Goal: Task Accomplishment & Management: Complete application form

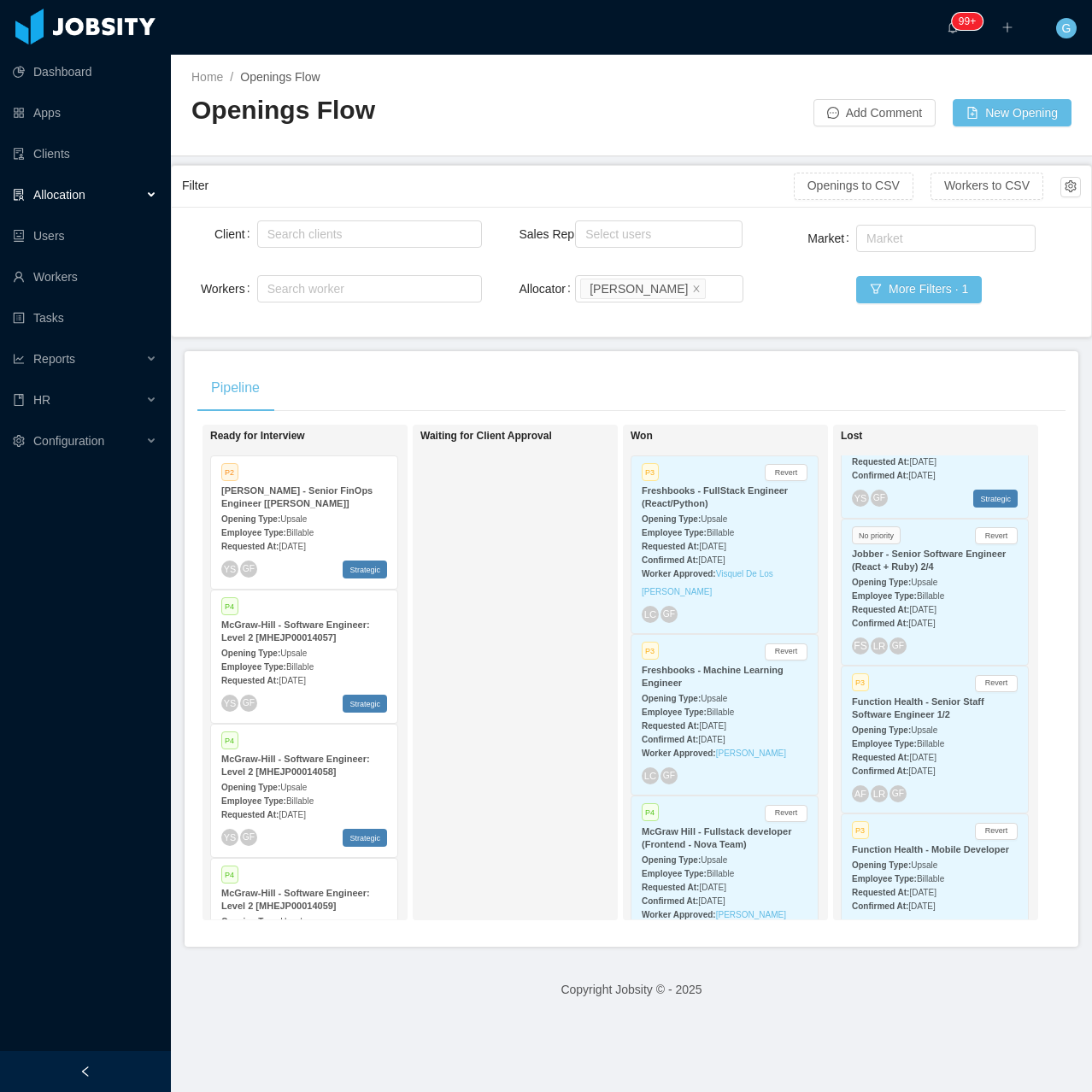
scroll to position [1367, 0]
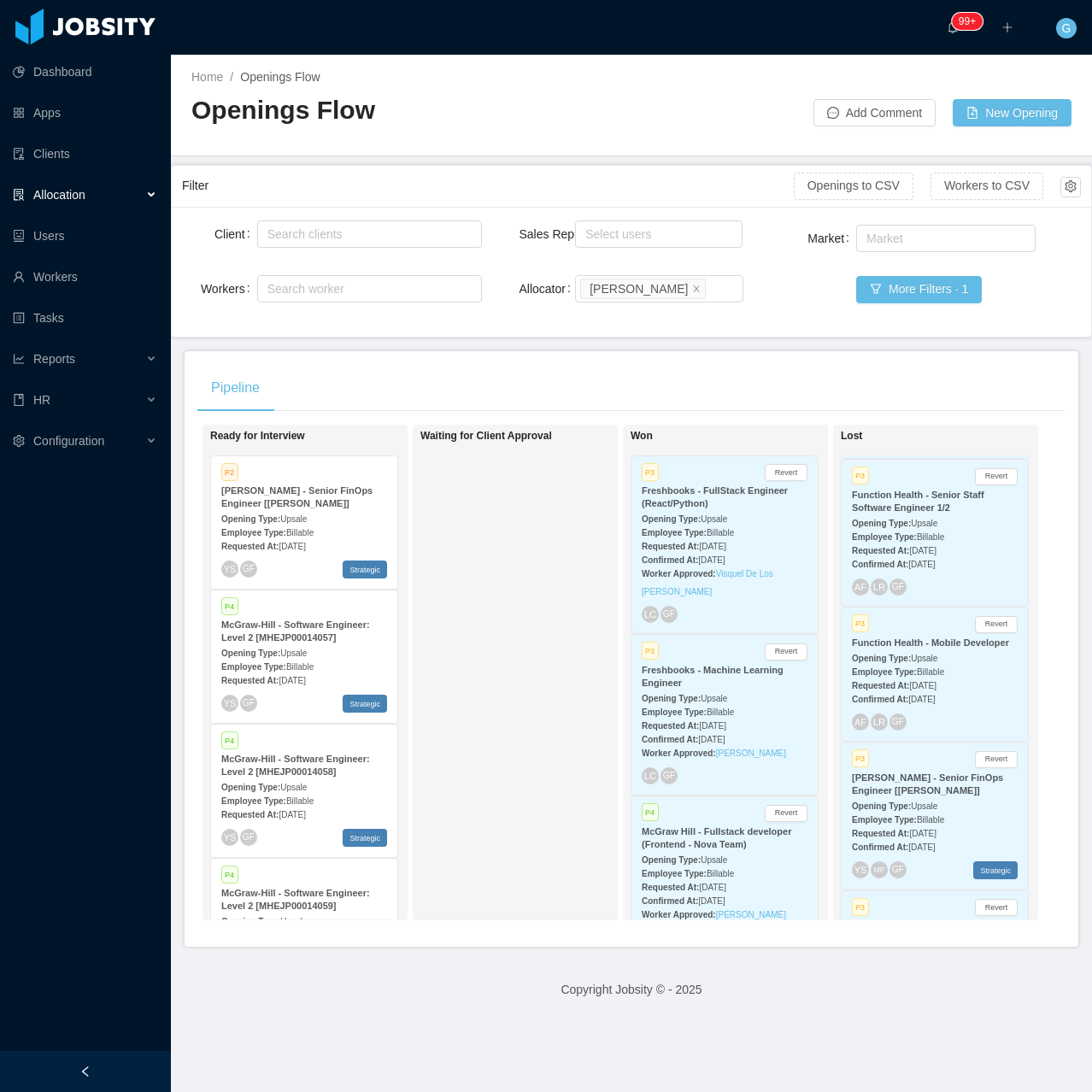
click at [929, 771] on div "[PERSON_NAME] - Senior FinOps Engineer [[PERSON_NAME]]" at bounding box center [935, 784] width 166 height 26
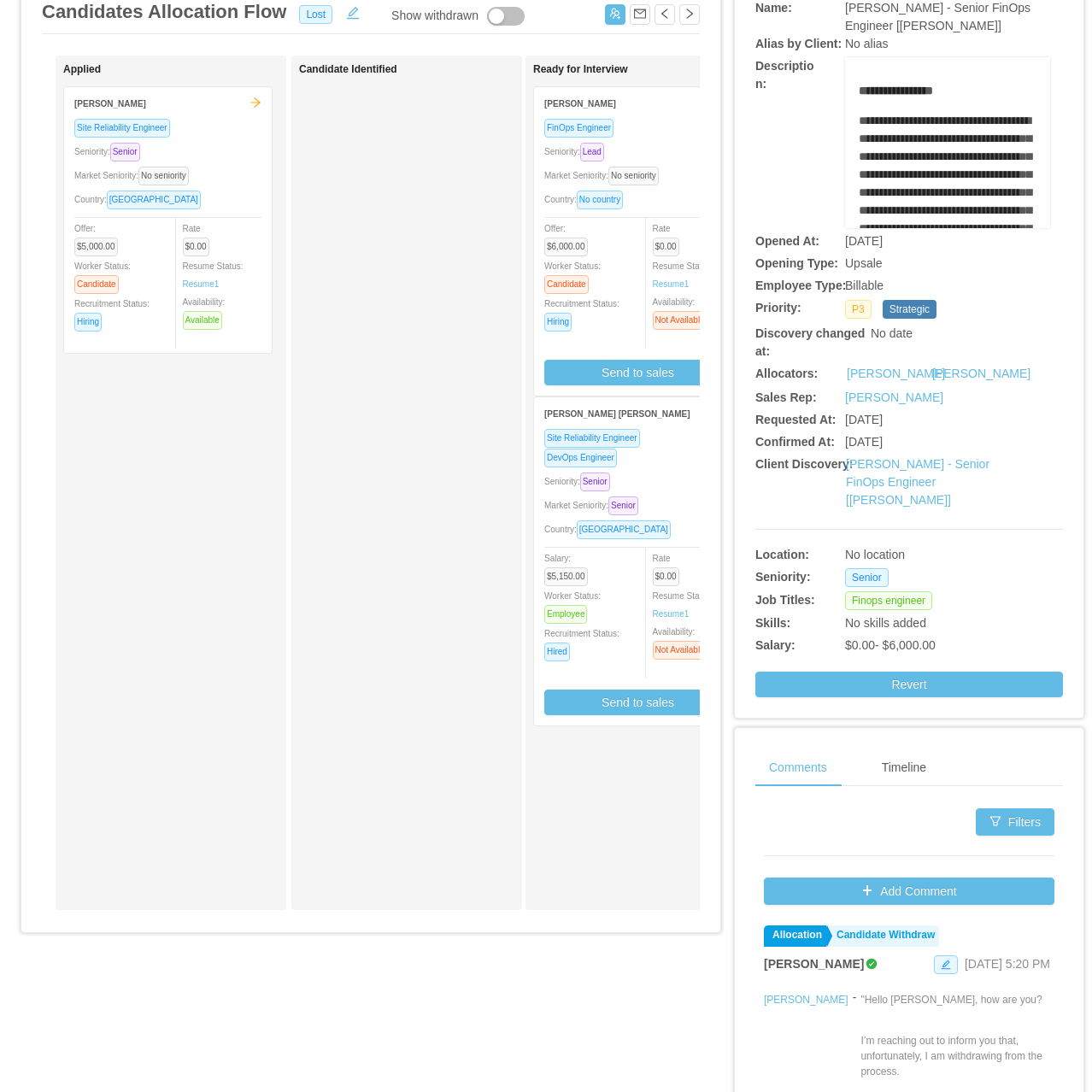
scroll to position [171, 0]
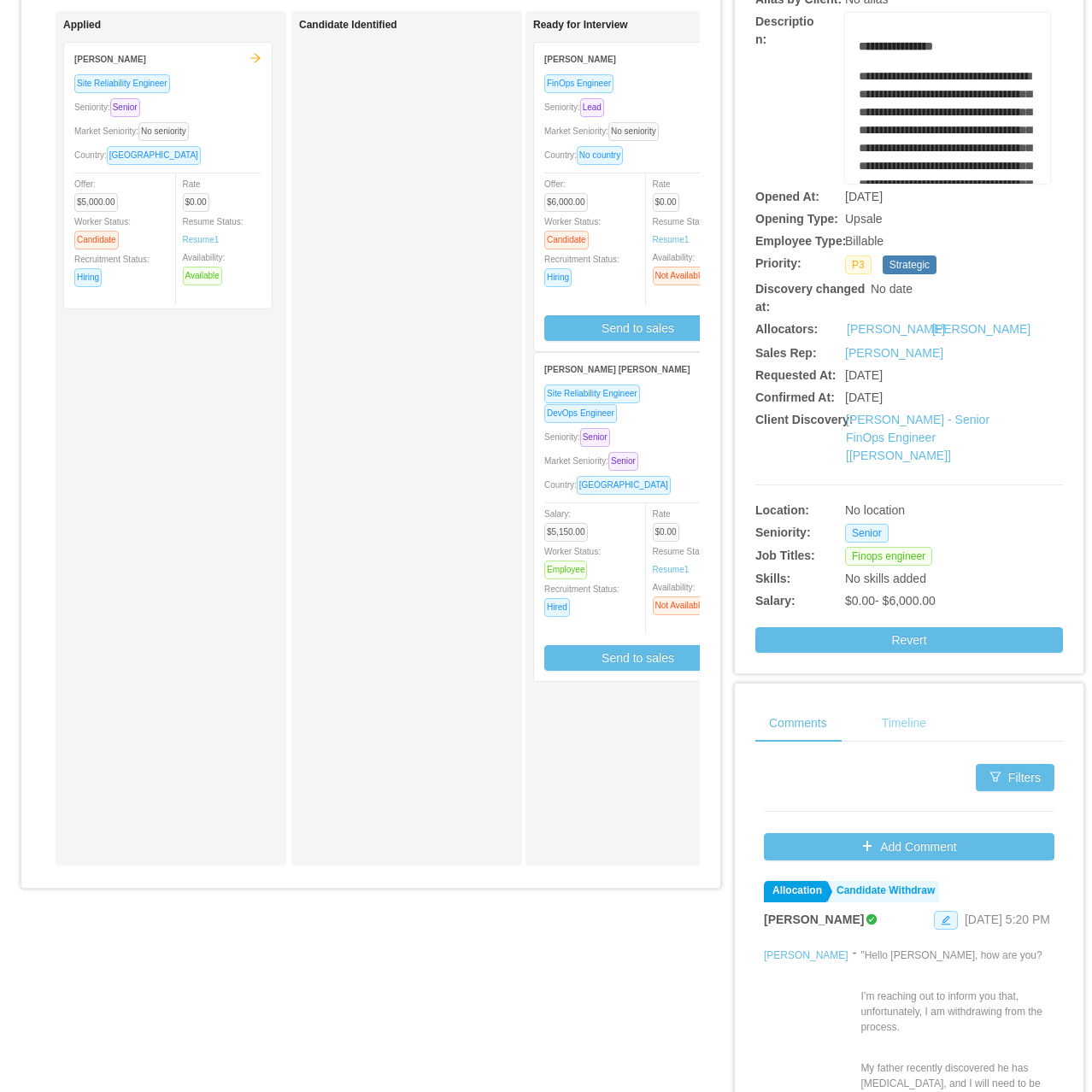
click at [888, 729] on div "Timeline" at bounding box center [904, 723] width 72 height 39
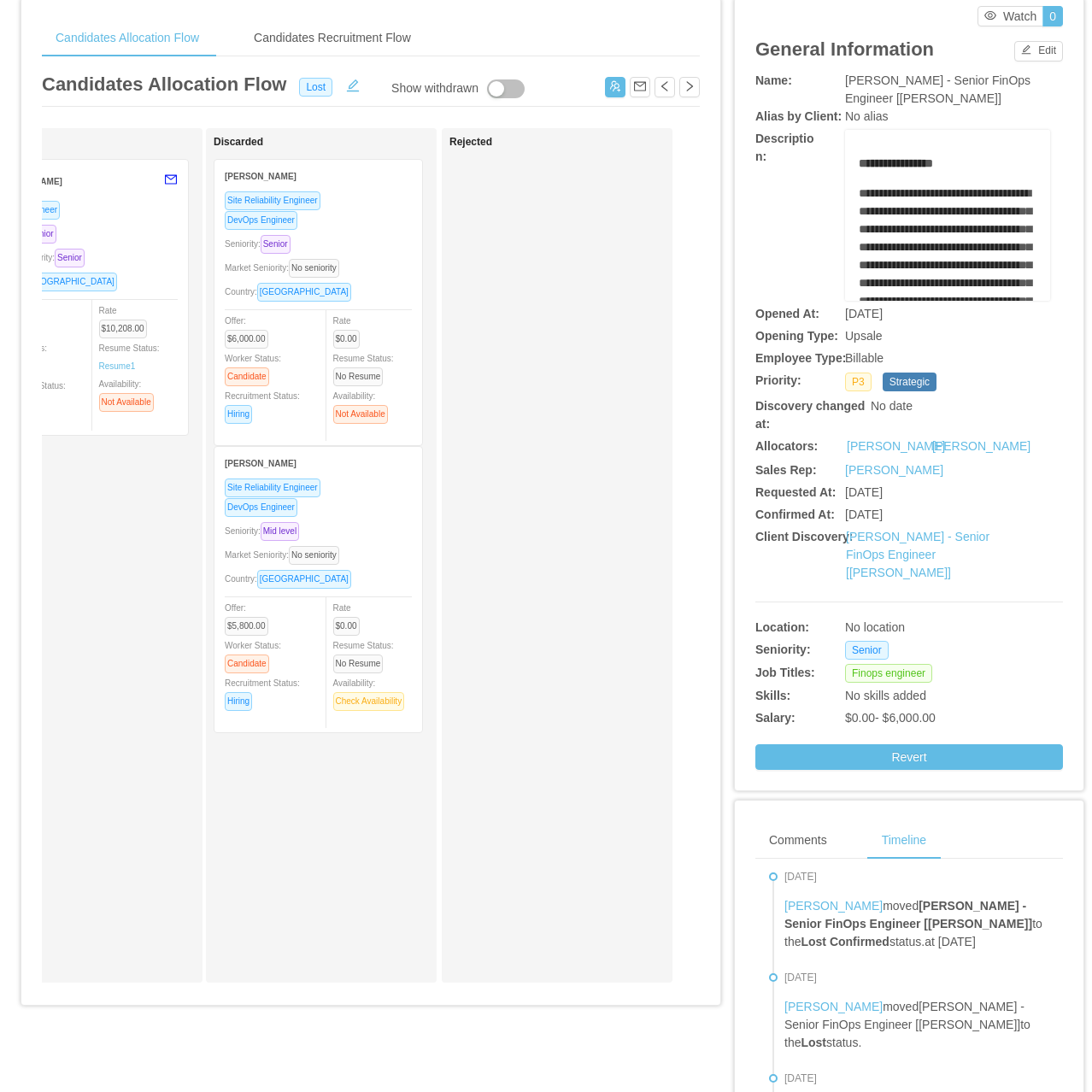
scroll to position [17, 0]
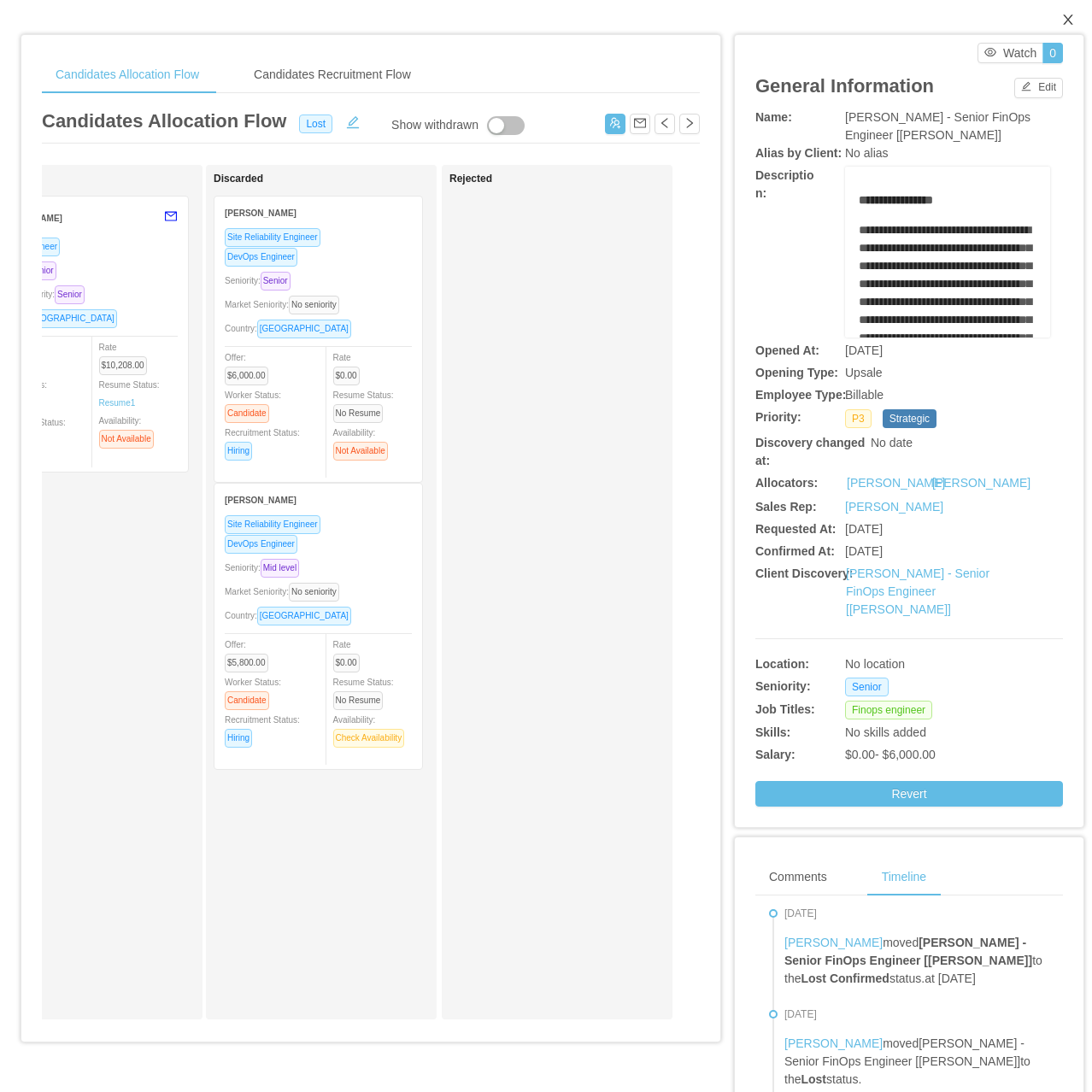
click at [1044, 39] on span "Close" at bounding box center [1068, 21] width 48 height 48
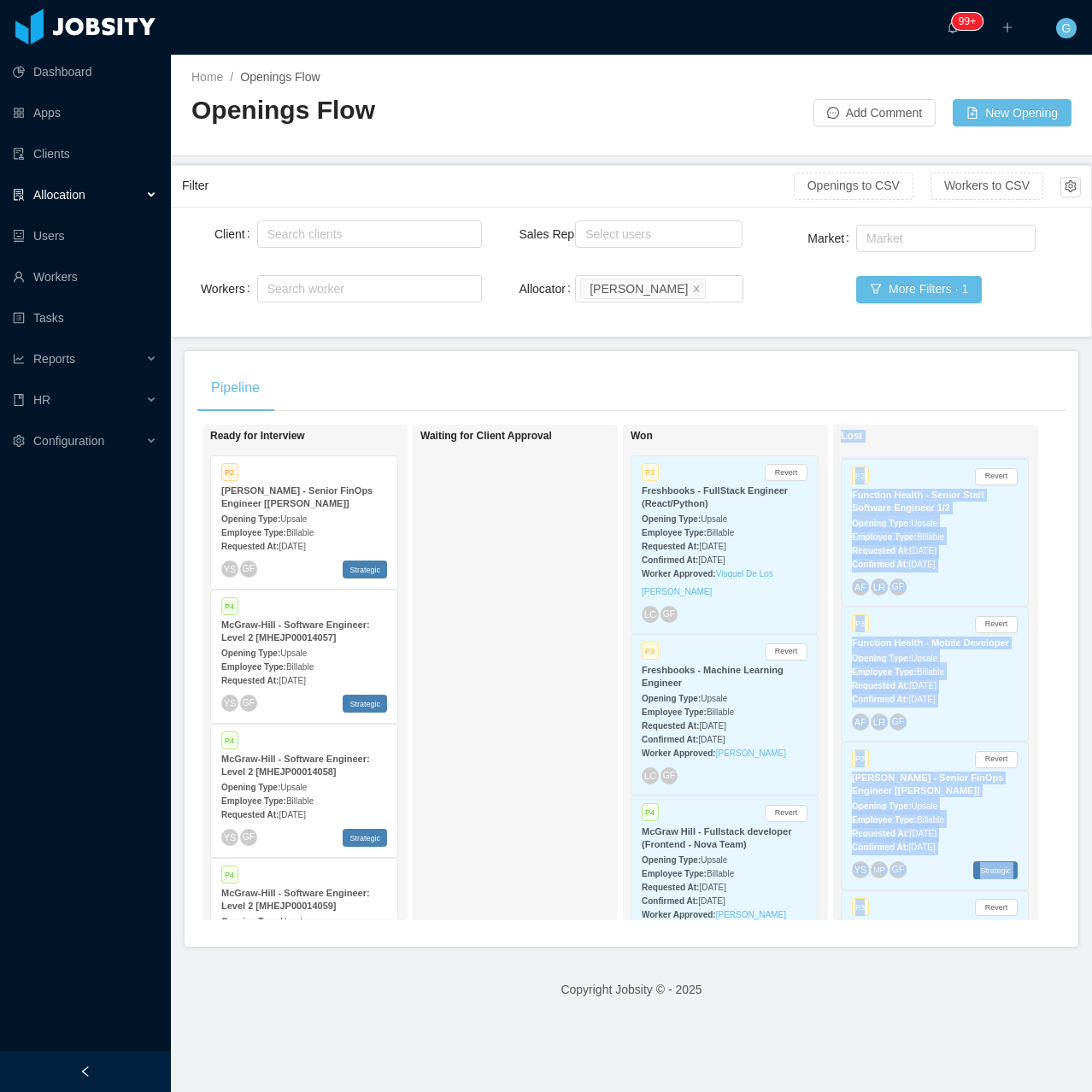
drag, startPoint x: 805, startPoint y: 946, endPoint x: 779, endPoint y: 848, distance: 101.4
click at [841, 947] on div "Pipeline On Hold Looking for candidate Candidate Identified Ready for Interview…" at bounding box center [631, 649] width 894 height 595
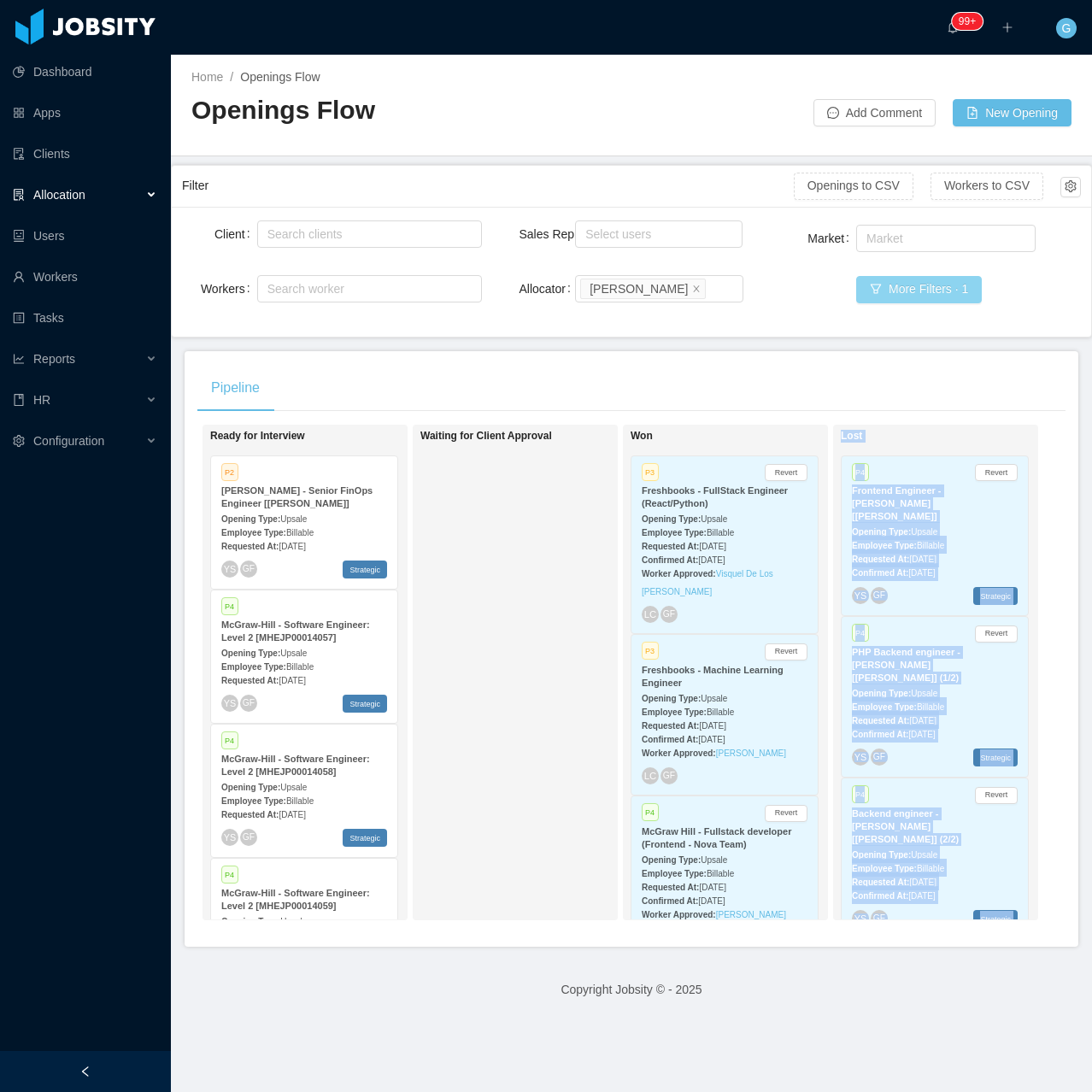
click at [870, 297] on button "More Filters · 1" at bounding box center [919, 289] width 125 height 27
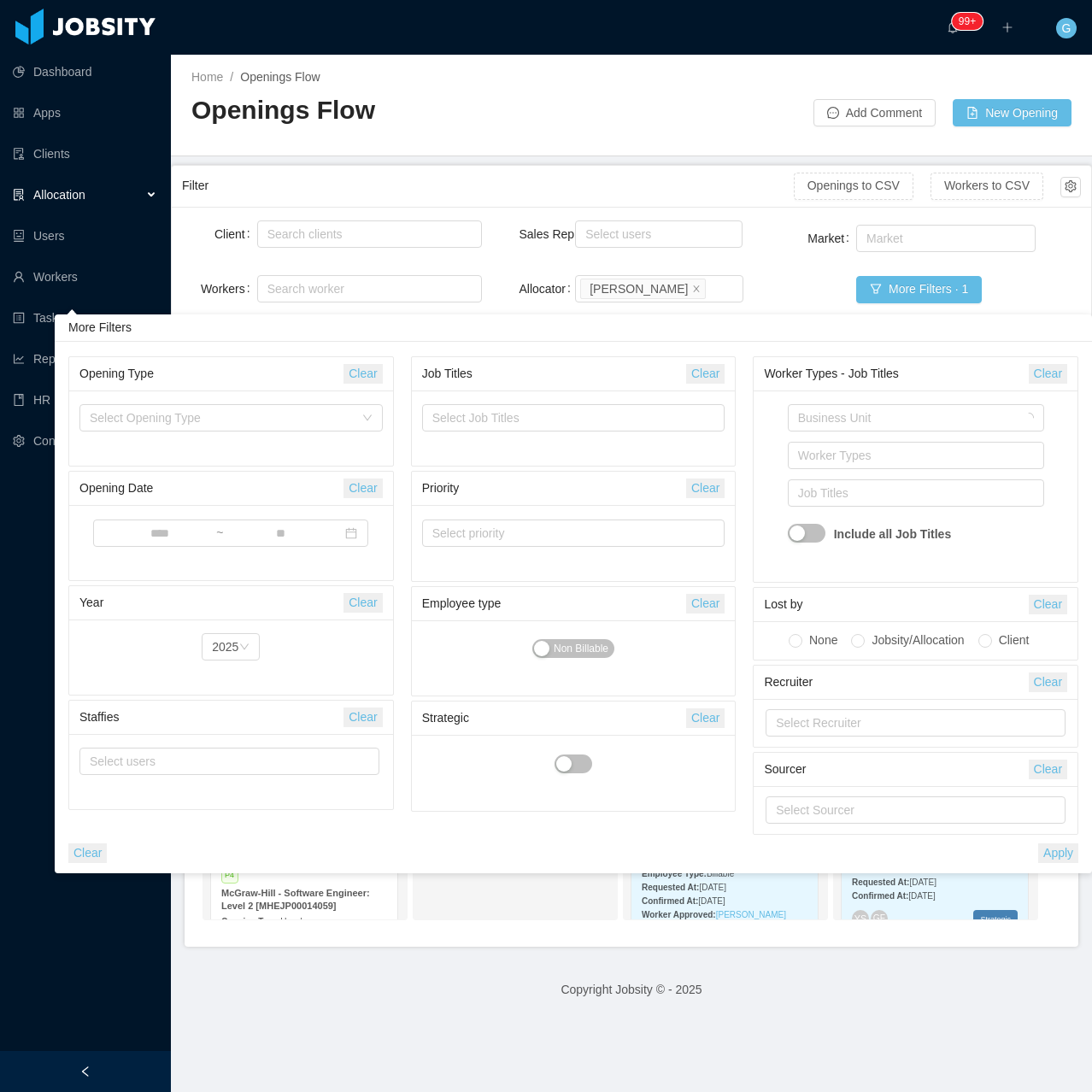
click at [818, 294] on div "Market Market More Filters · 1" at bounding box center [931, 274] width 300 height 106
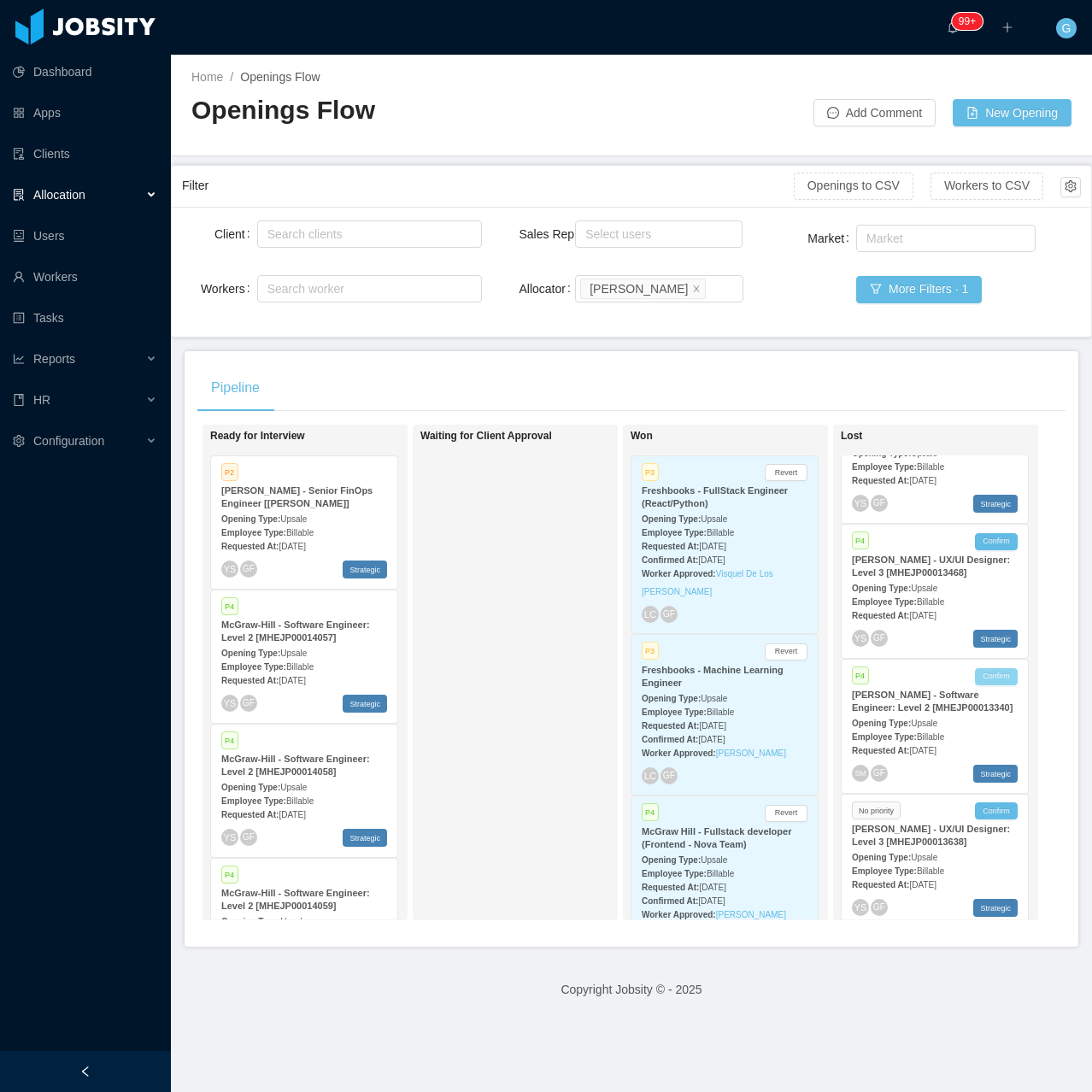
scroll to position [3162, 0]
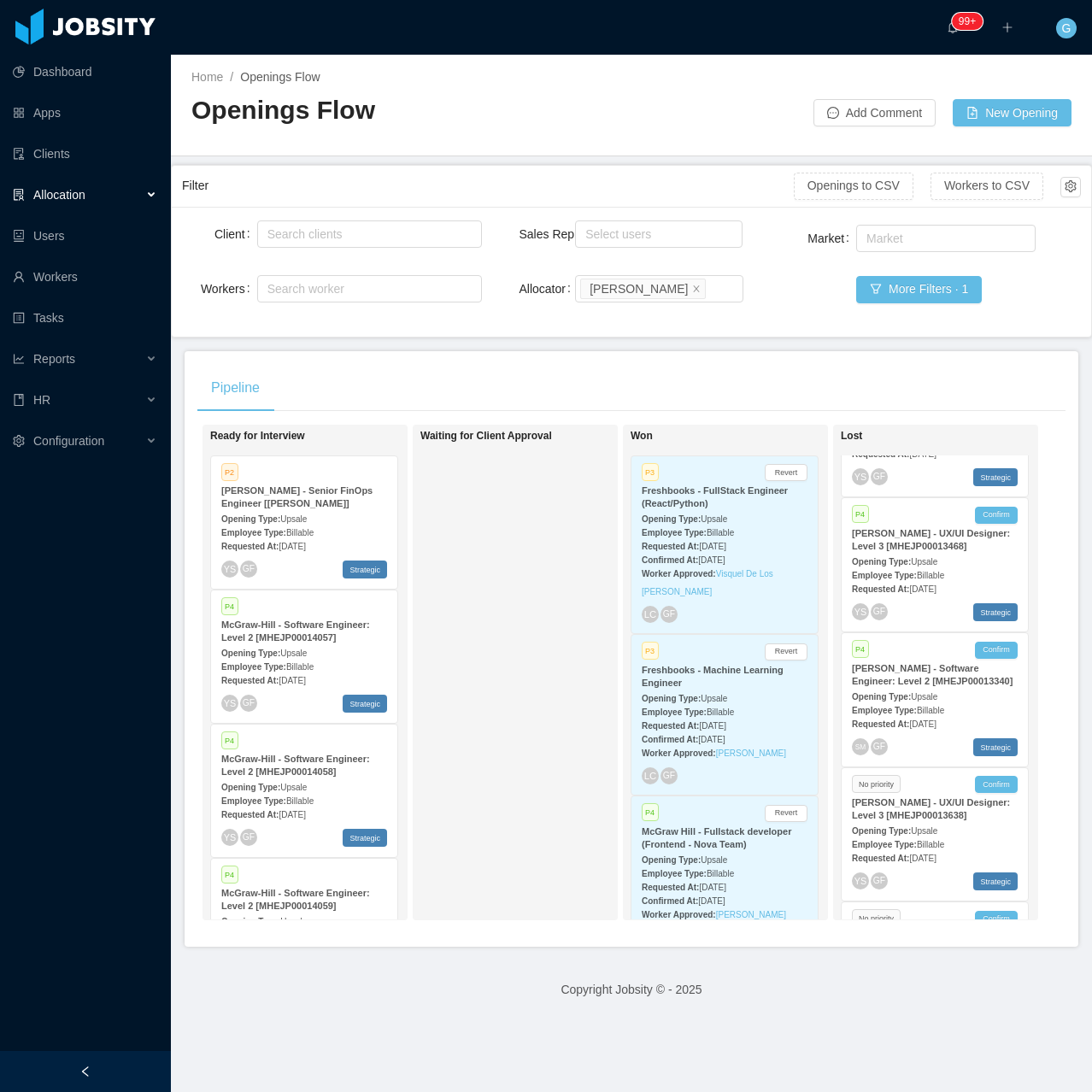
click at [987, 662] on div "[PERSON_NAME] - Software Engineer: Level 2 [MHEJP00013340]" at bounding box center [935, 675] width 166 height 26
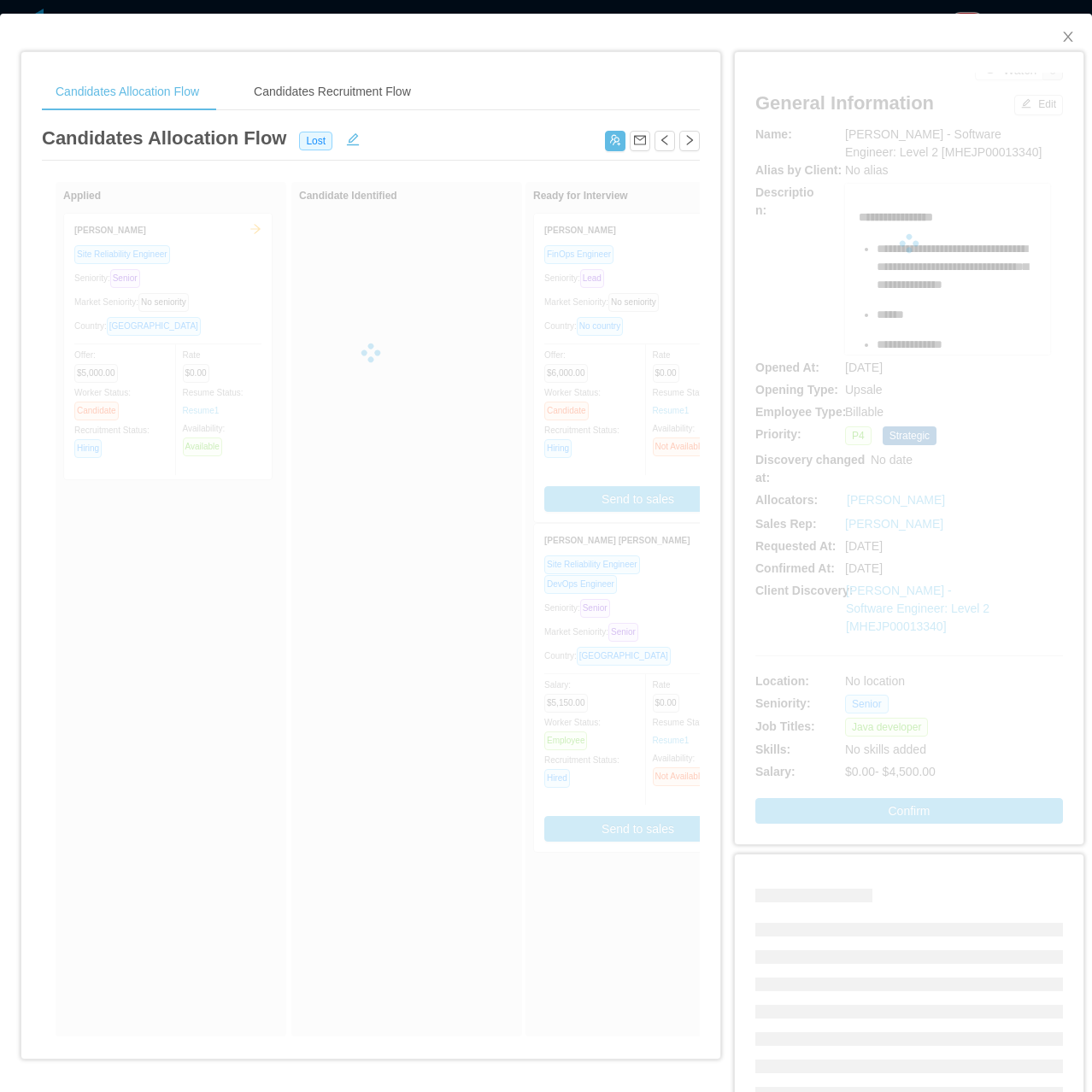
click at [927, 632] on div "**********" at bounding box center [909, 448] width 308 height 752
click at [1061, 38] on icon "icon: close" at bounding box center [1068, 37] width 14 height 14
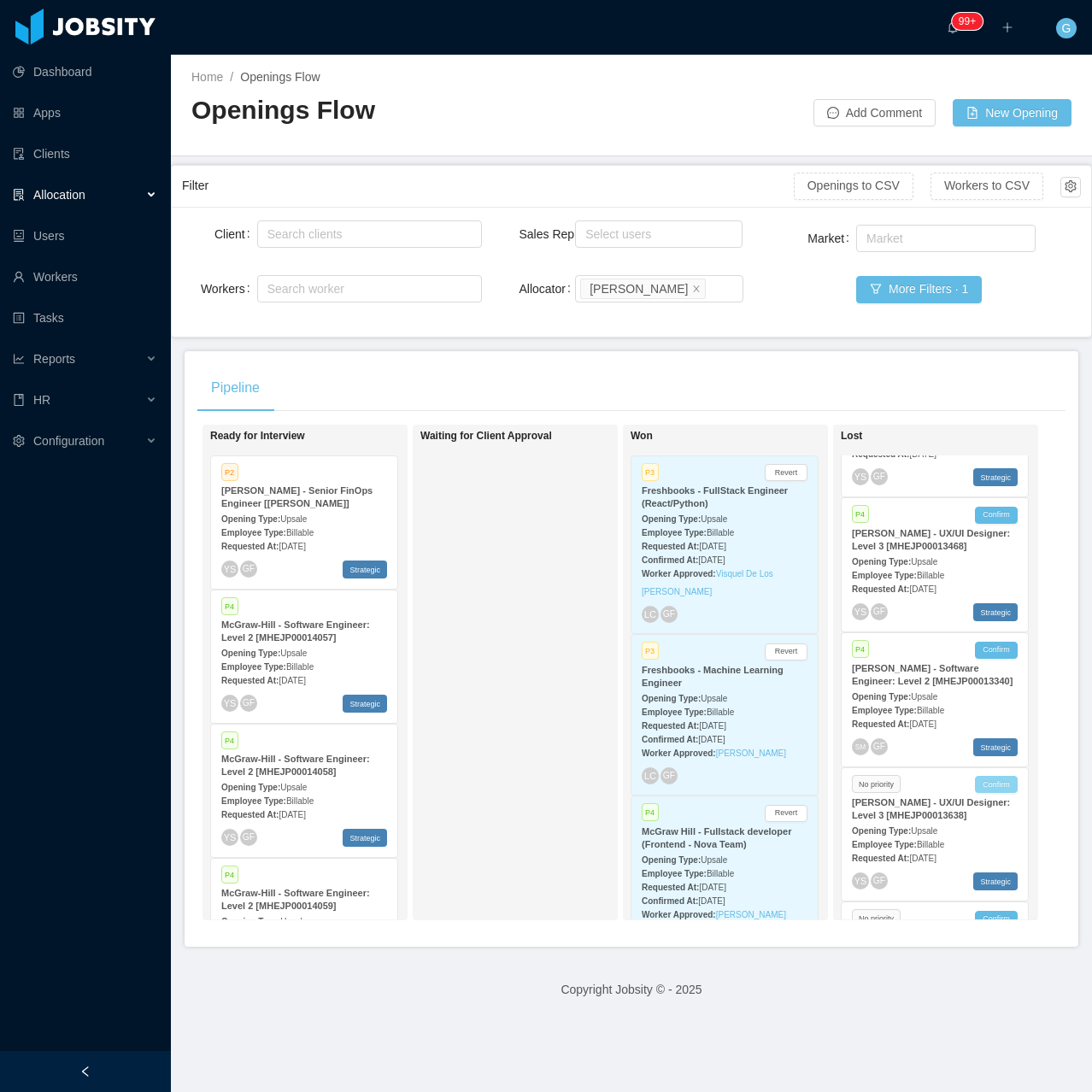
click at [981, 775] on button "Confirm" at bounding box center [995, 783] width 43 height 17
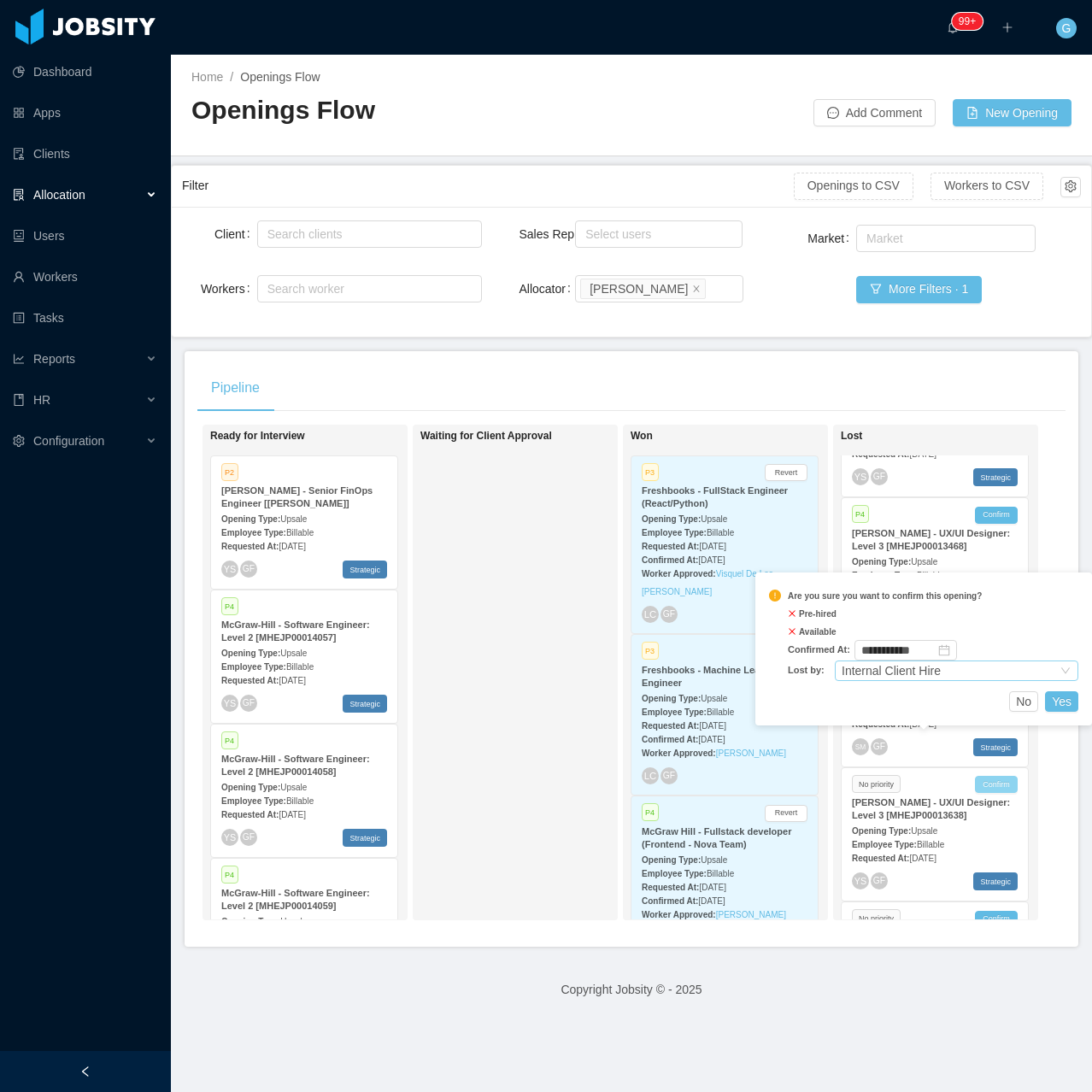
click at [897, 667] on div "Internal Client Hire" at bounding box center [892, 670] width 100 height 19
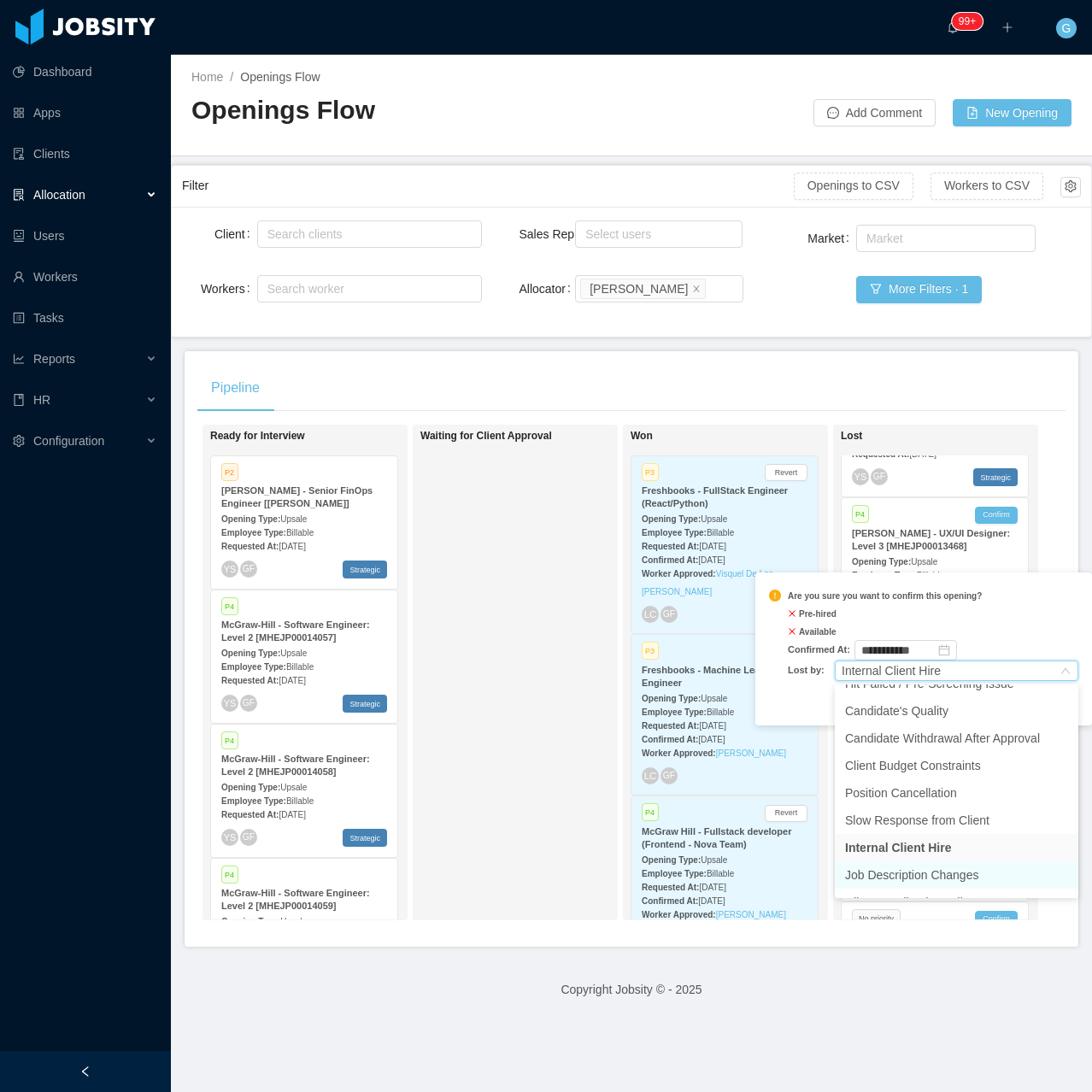
scroll to position [36, 0]
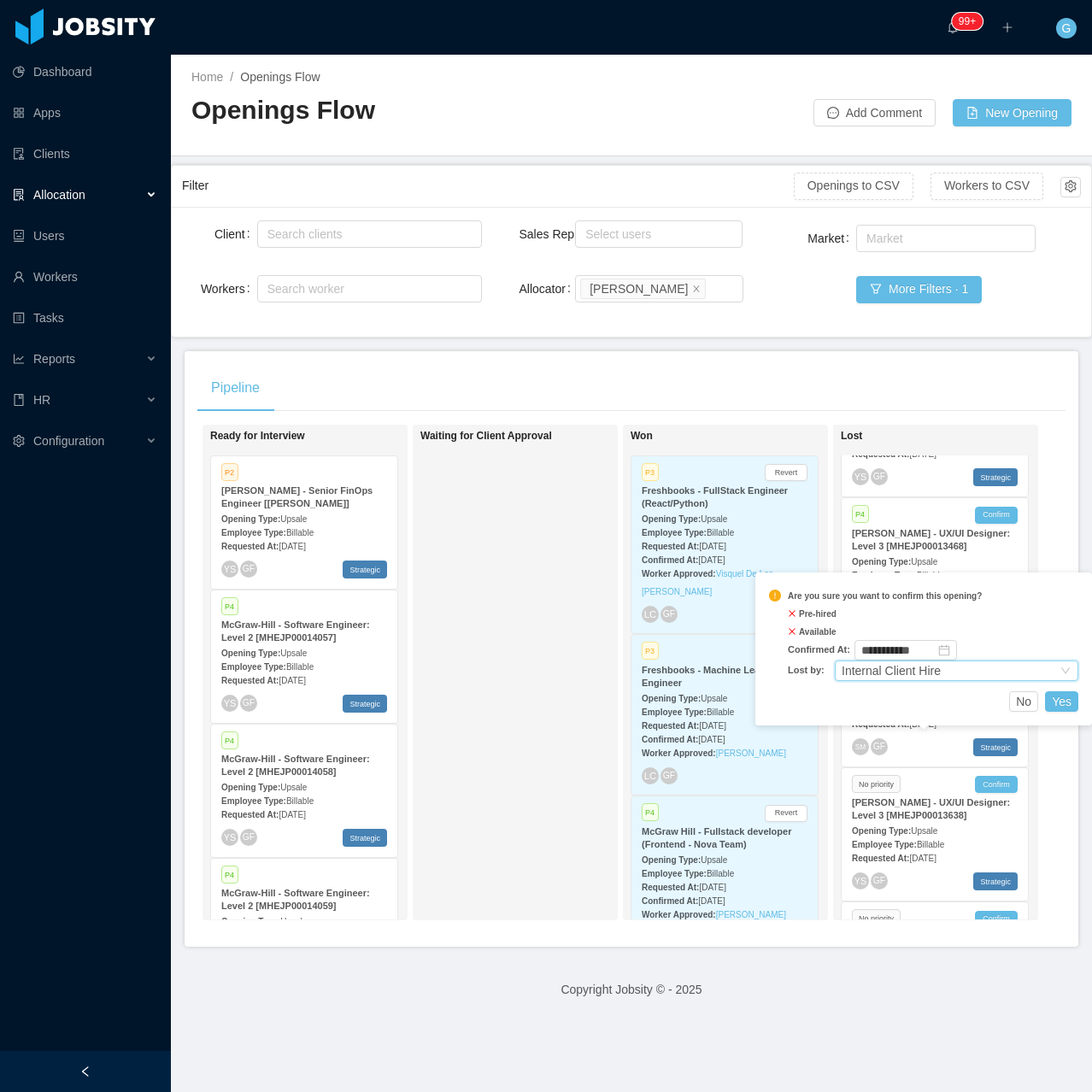
click at [908, 671] on div "Internal Client Hire" at bounding box center [892, 670] width 100 height 19
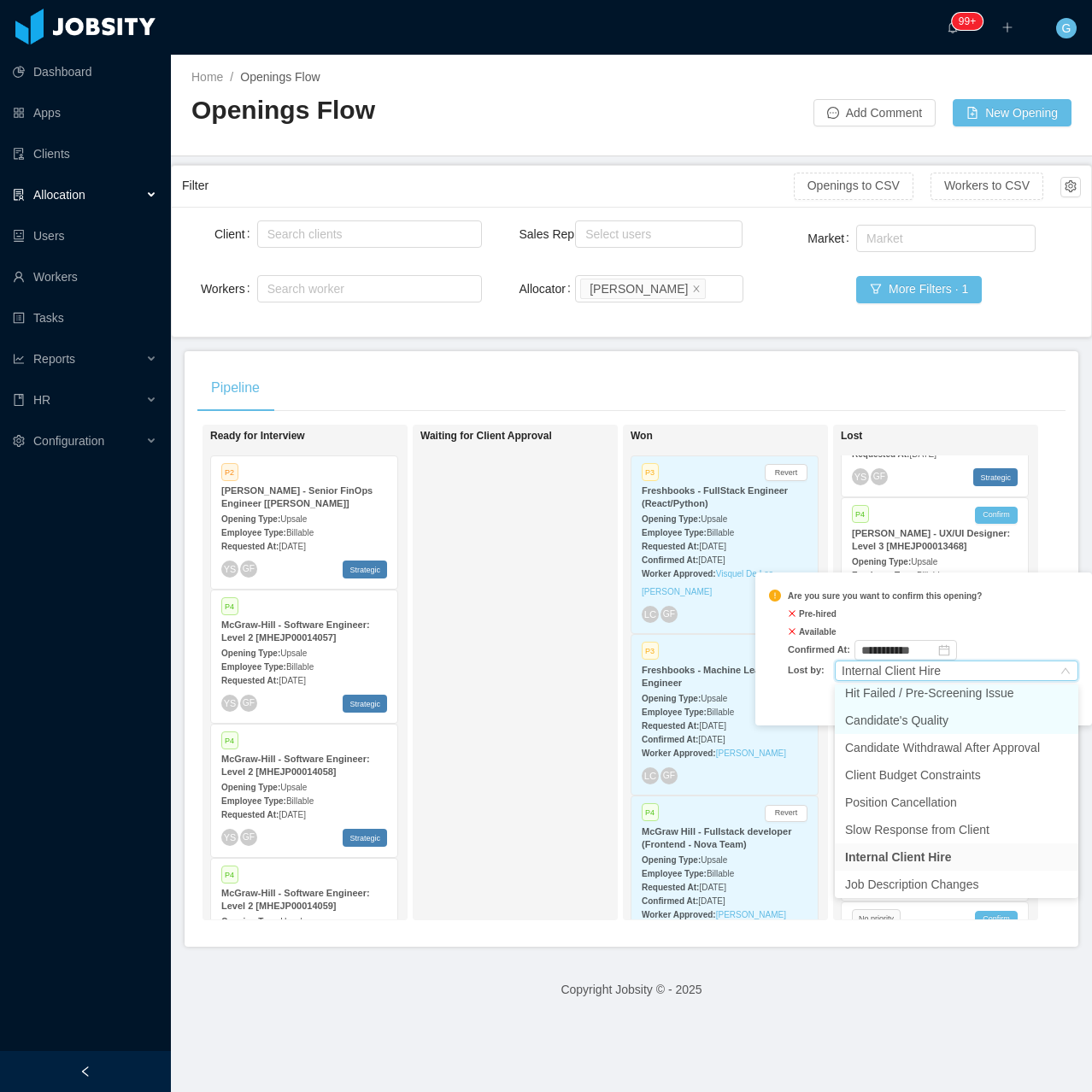
scroll to position [31, 0]
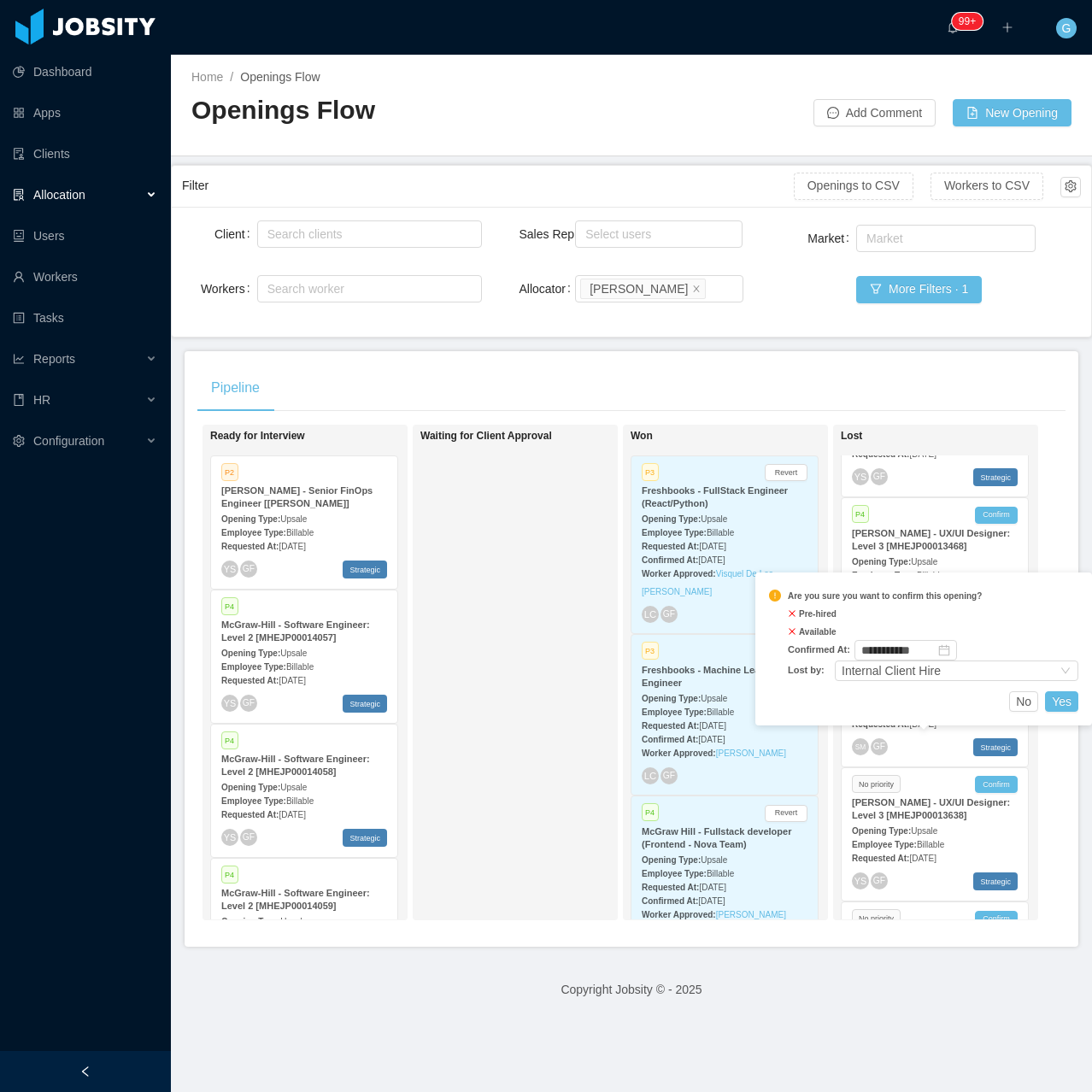
click at [761, 341] on main "Home / Openings Flow / Openings Flow Add Comment New Opening Filter Openings to…" at bounding box center [631, 573] width 921 height 1037
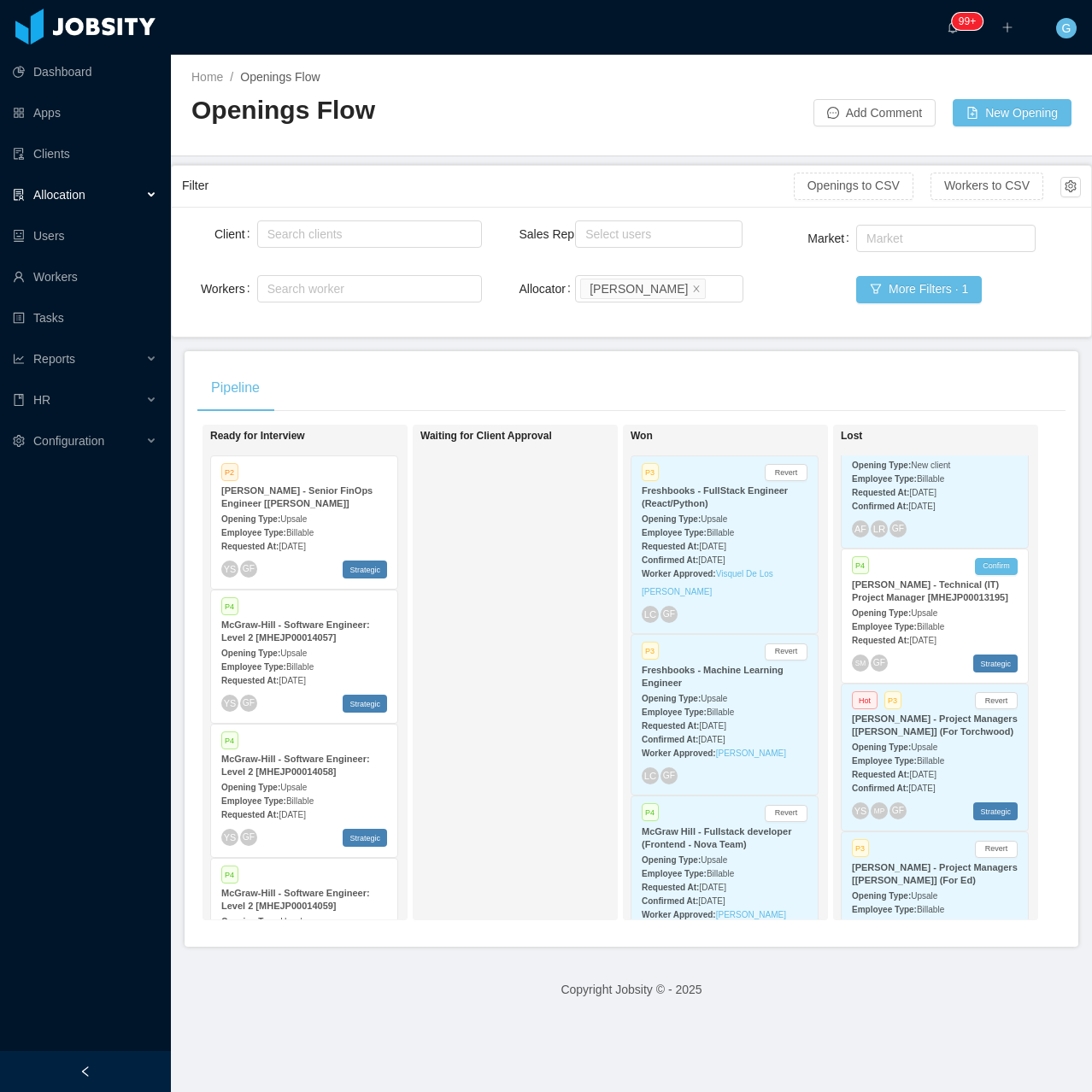
scroll to position [2136, 0]
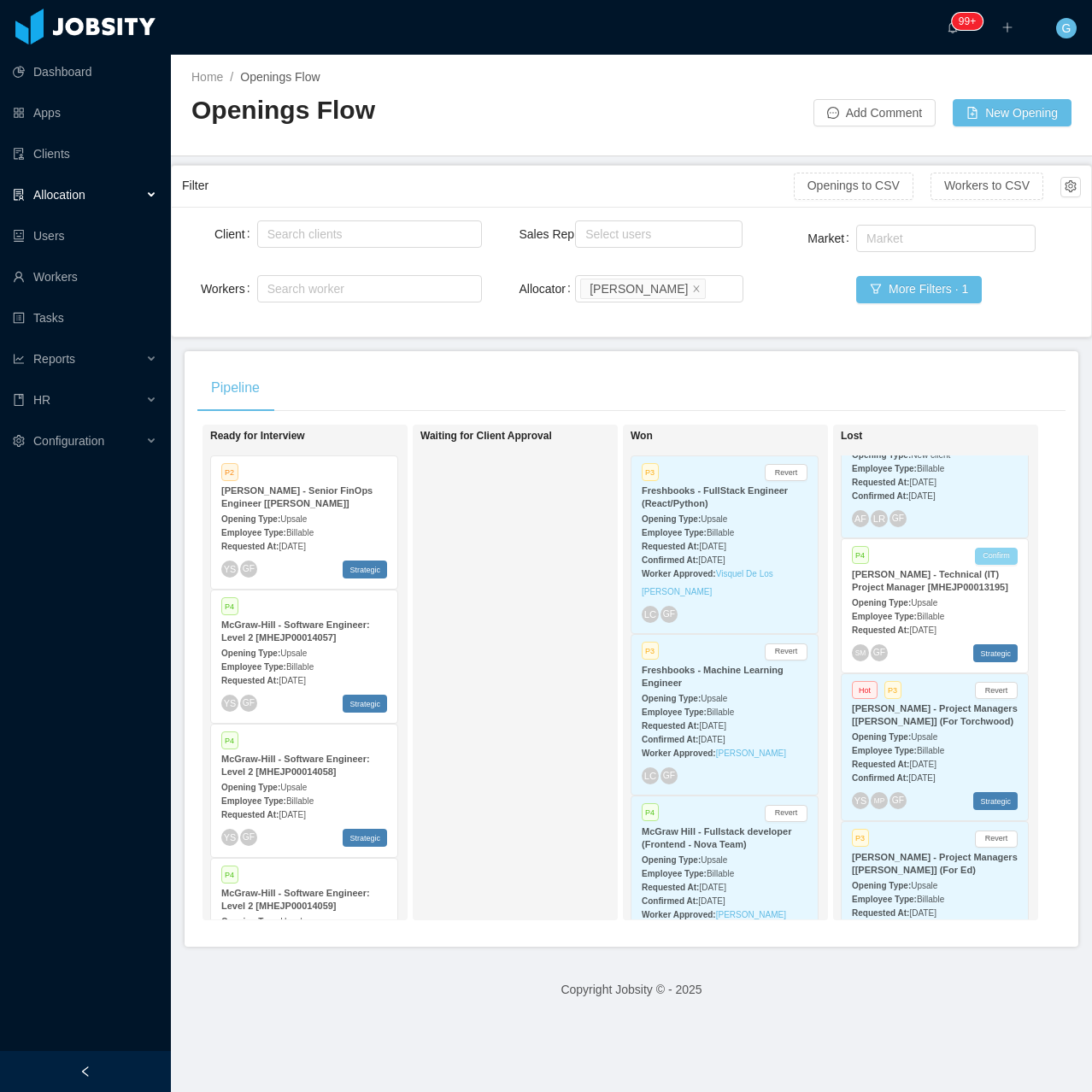
click at [985, 547] on button "Confirm" at bounding box center [995, 555] width 43 height 17
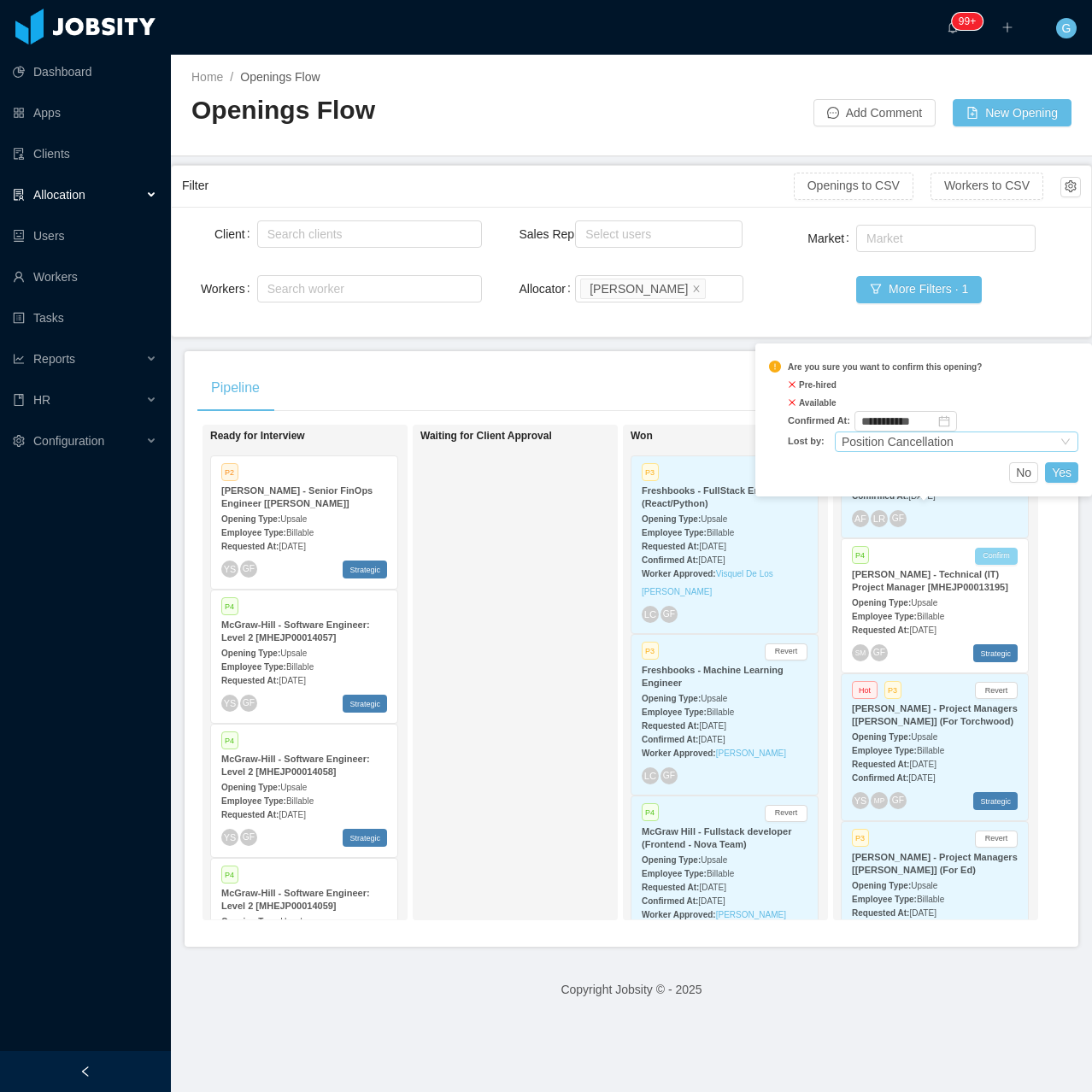
click at [937, 438] on div "Position Cancellation" at bounding box center [898, 441] width 111 height 19
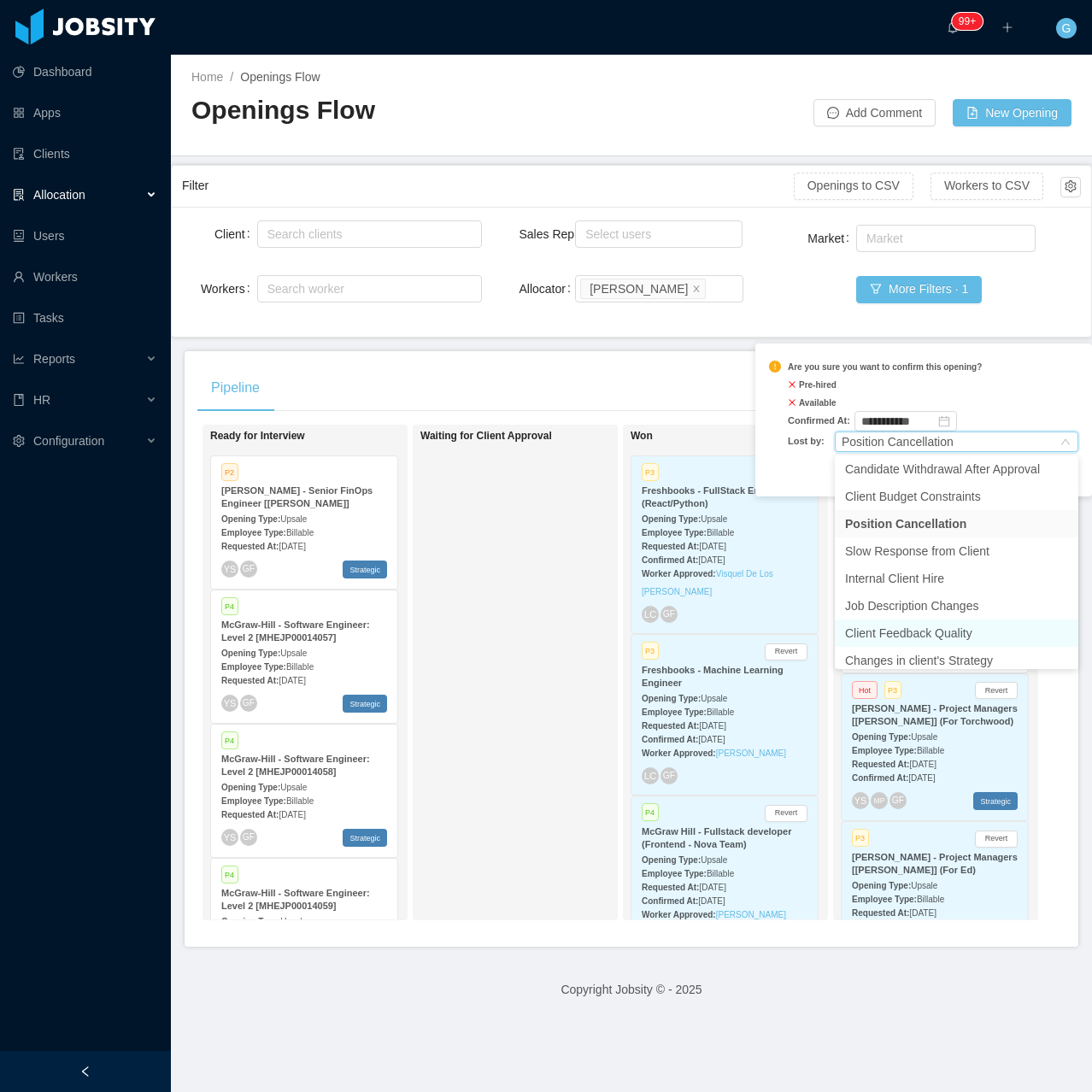
scroll to position [91, 0]
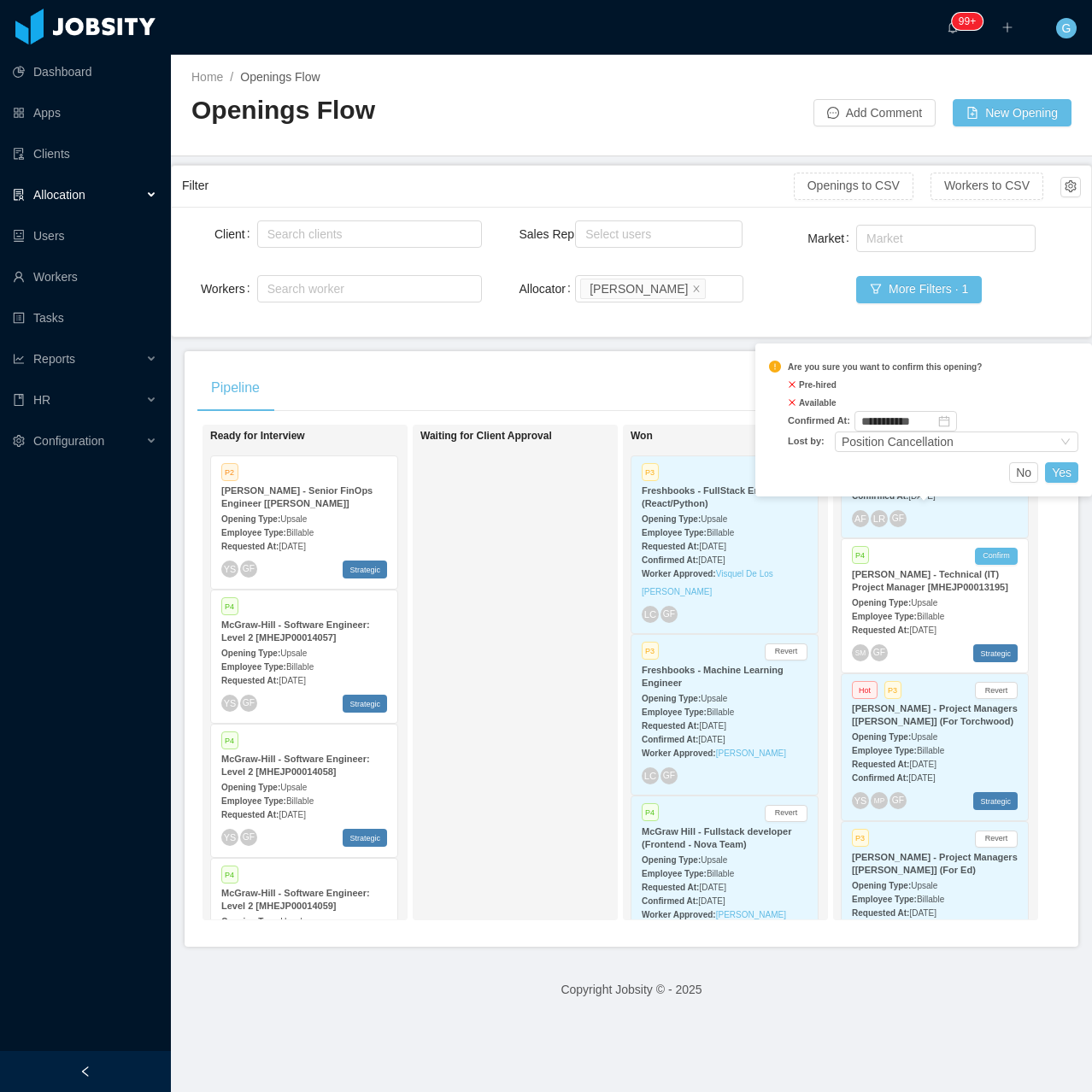
click at [484, 706] on div "Waiting for Client Approval" at bounding box center [540, 672] width 239 height 480
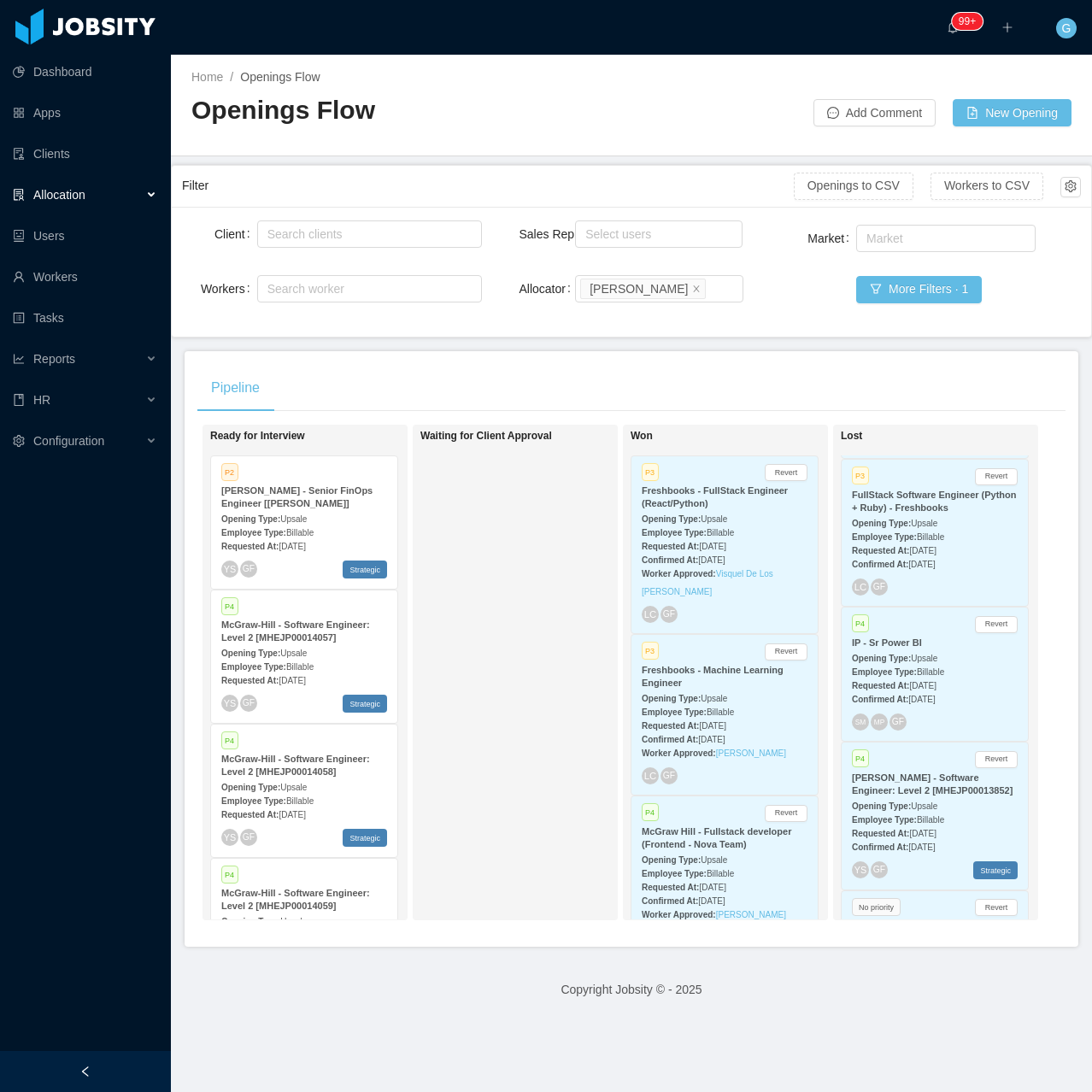
scroll to position [854, 0]
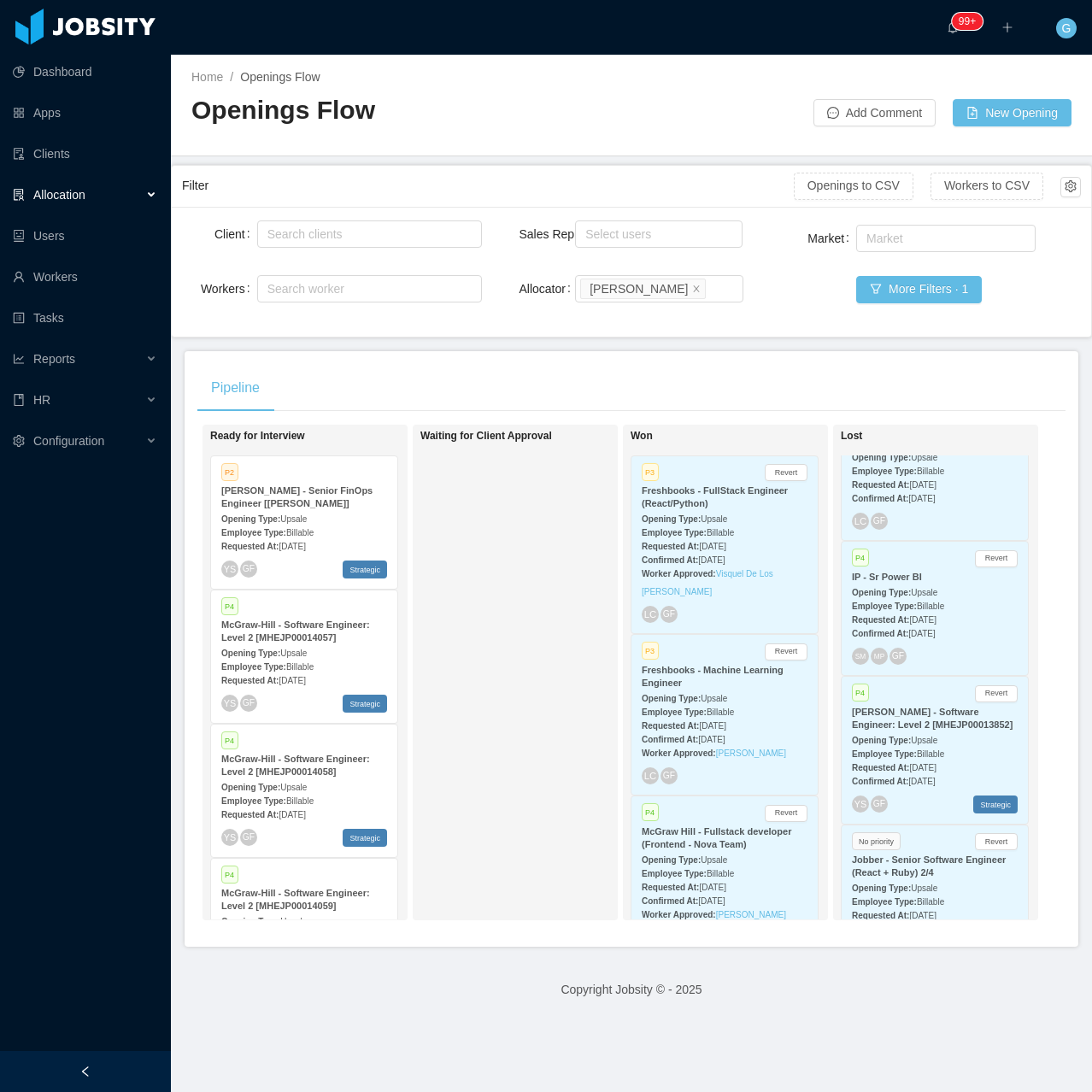
click at [915, 771] on div "Confirmed At: Aug 1st, 2025" at bounding box center [935, 780] width 166 height 18
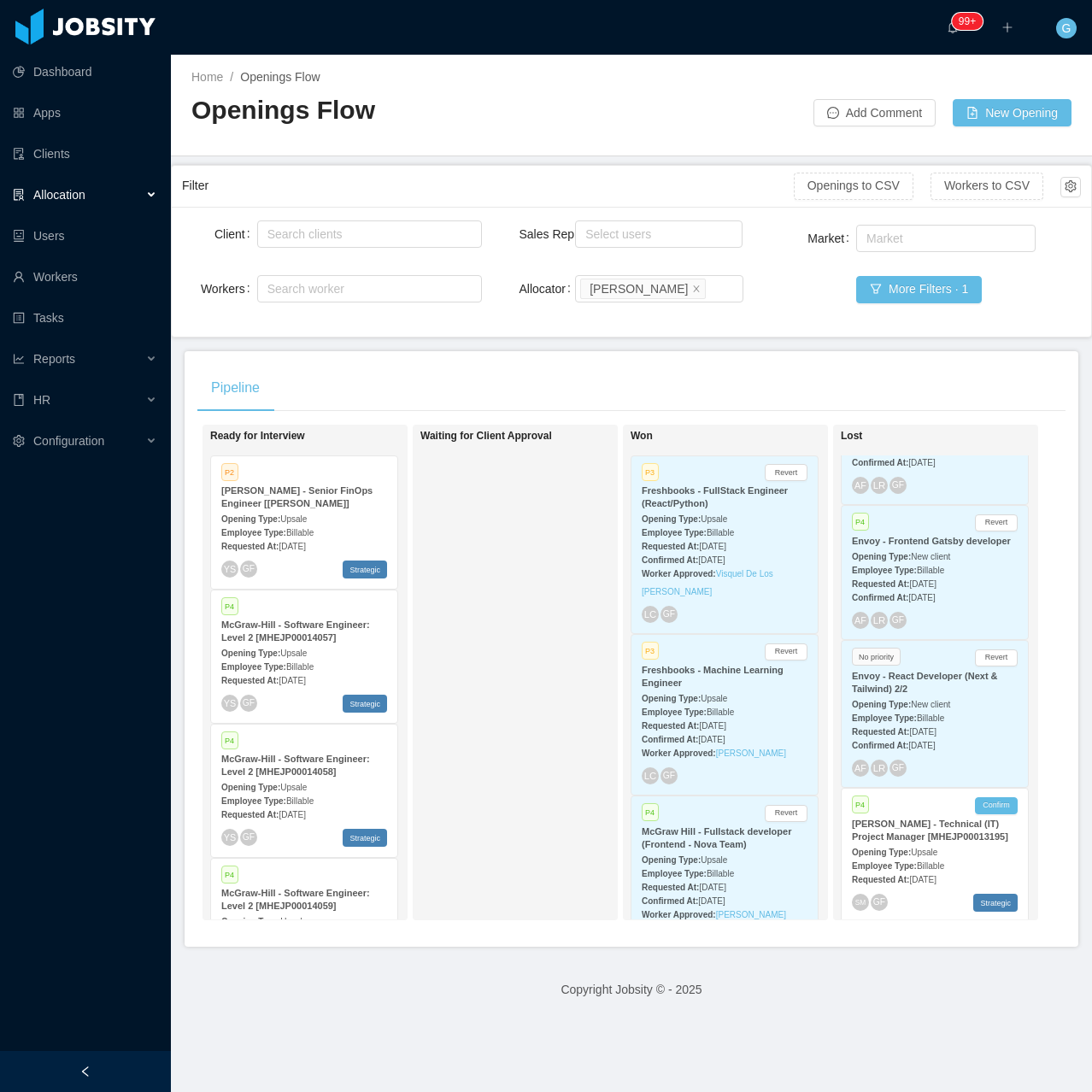
scroll to position [2051, 0]
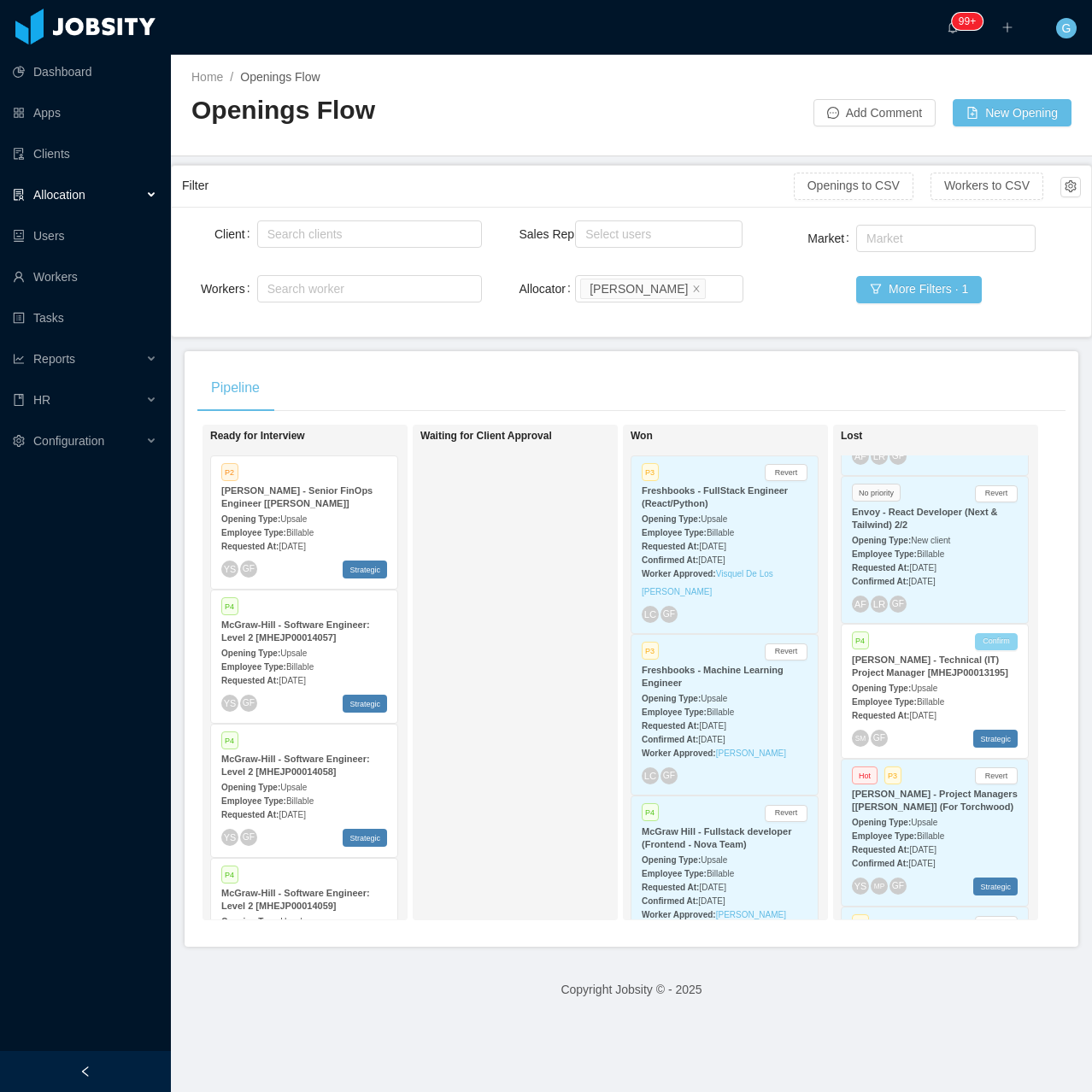
click at [986, 633] on button "Confirm" at bounding box center [995, 641] width 43 height 17
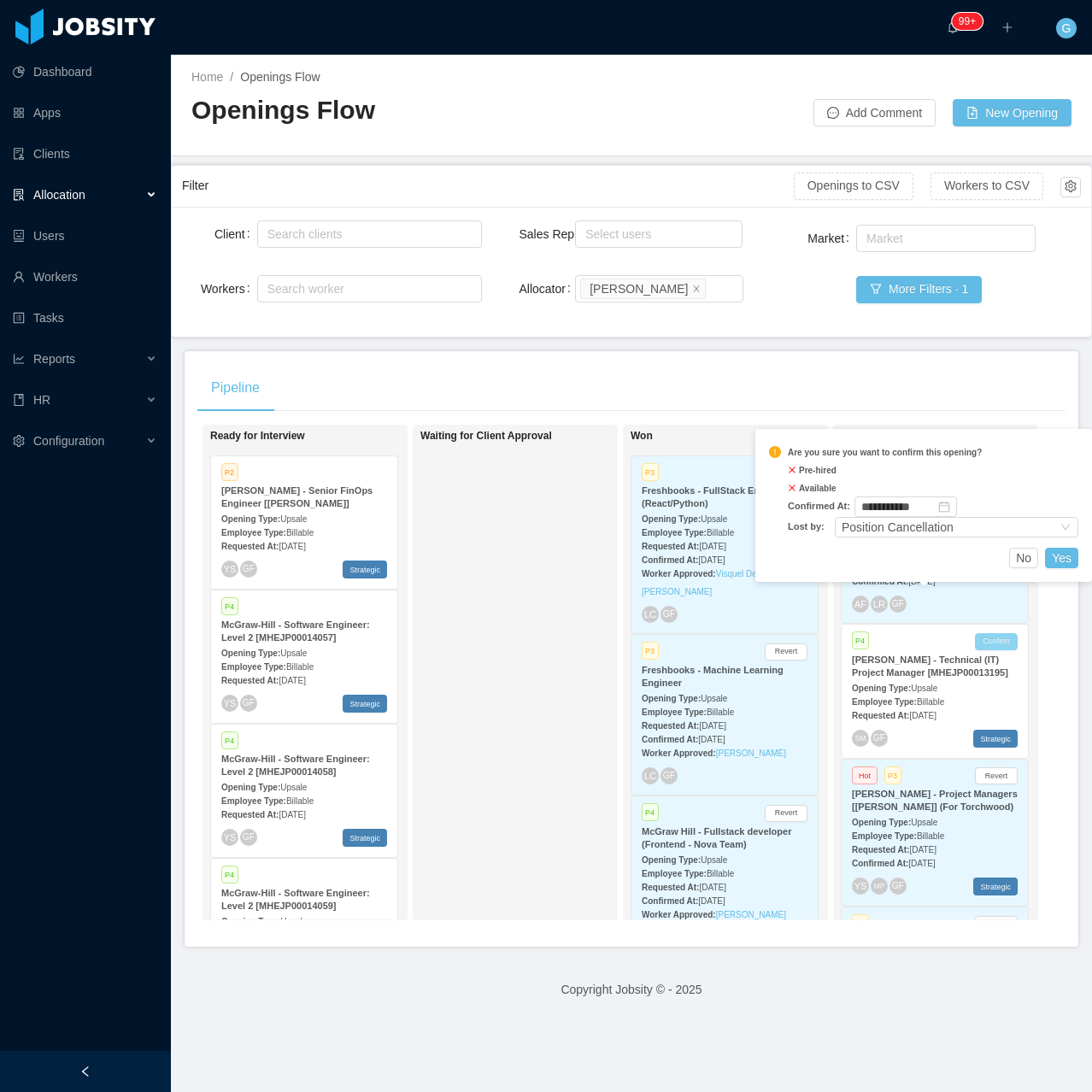
click at [885, 539] on div "**********" at bounding box center [924, 493] width 310 height 109
click at [965, 523] on div "Position Cancellation" at bounding box center [950, 527] width 215 height 19
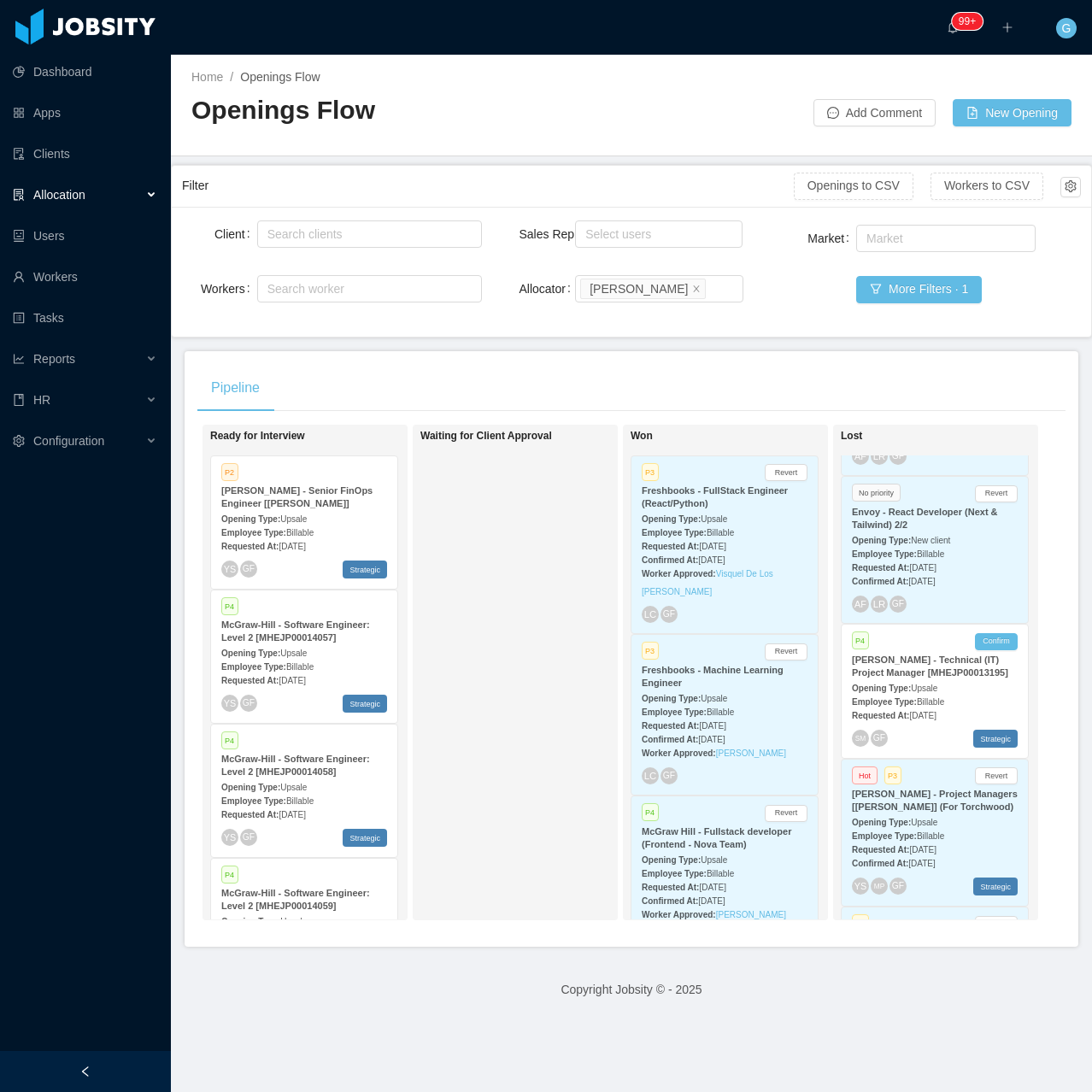
click at [595, 682] on div "Waiting for Client Approval" at bounding box center [540, 672] width 239 height 480
click at [990, 633] on button "Confirm" at bounding box center [995, 641] width 43 height 17
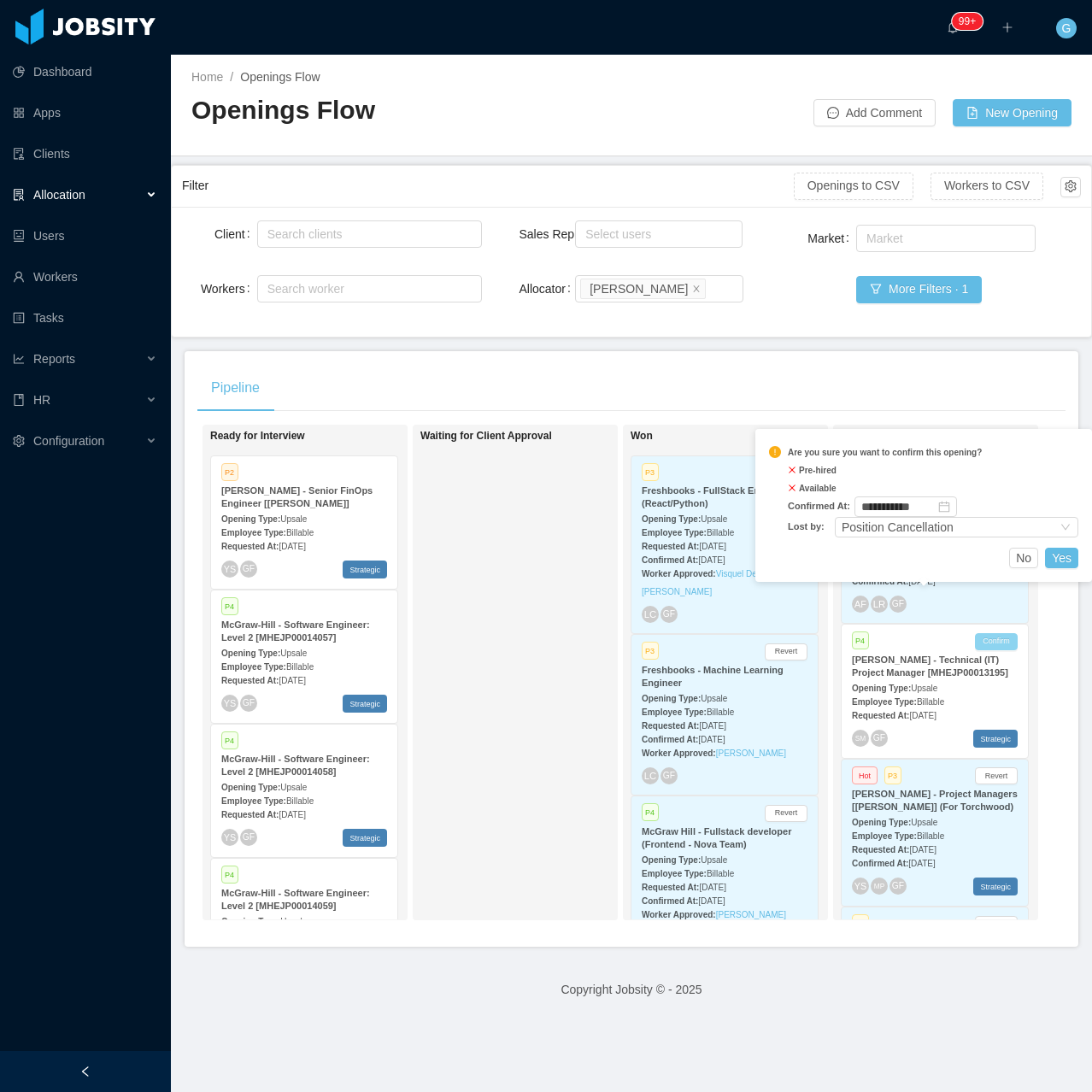
drag, startPoint x: 986, startPoint y: 522, endPoint x: 1012, endPoint y: 541, distance: 32.2
click at [985, 528] on div "Position Cancellation" at bounding box center [950, 527] width 215 height 19
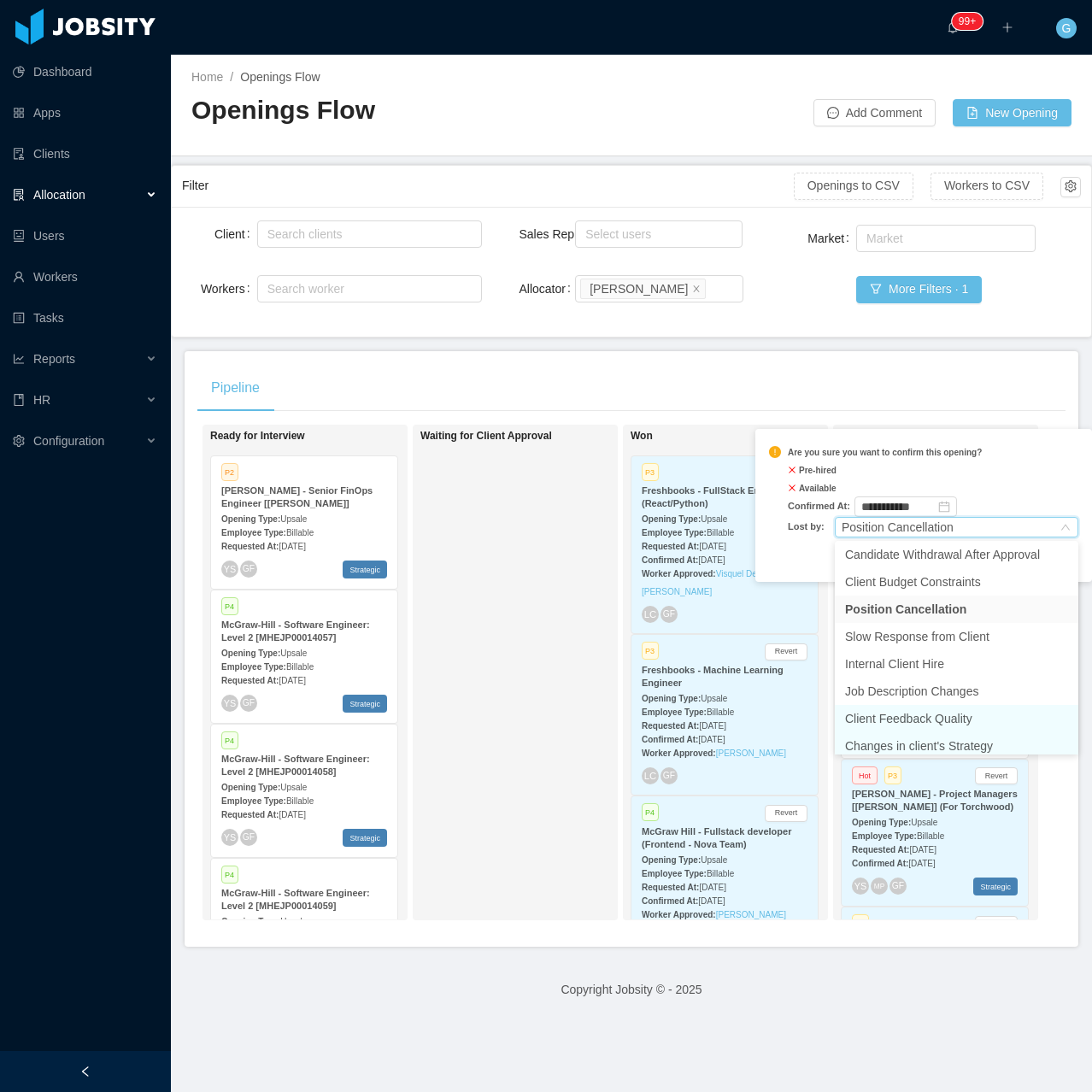
scroll to position [91, 0]
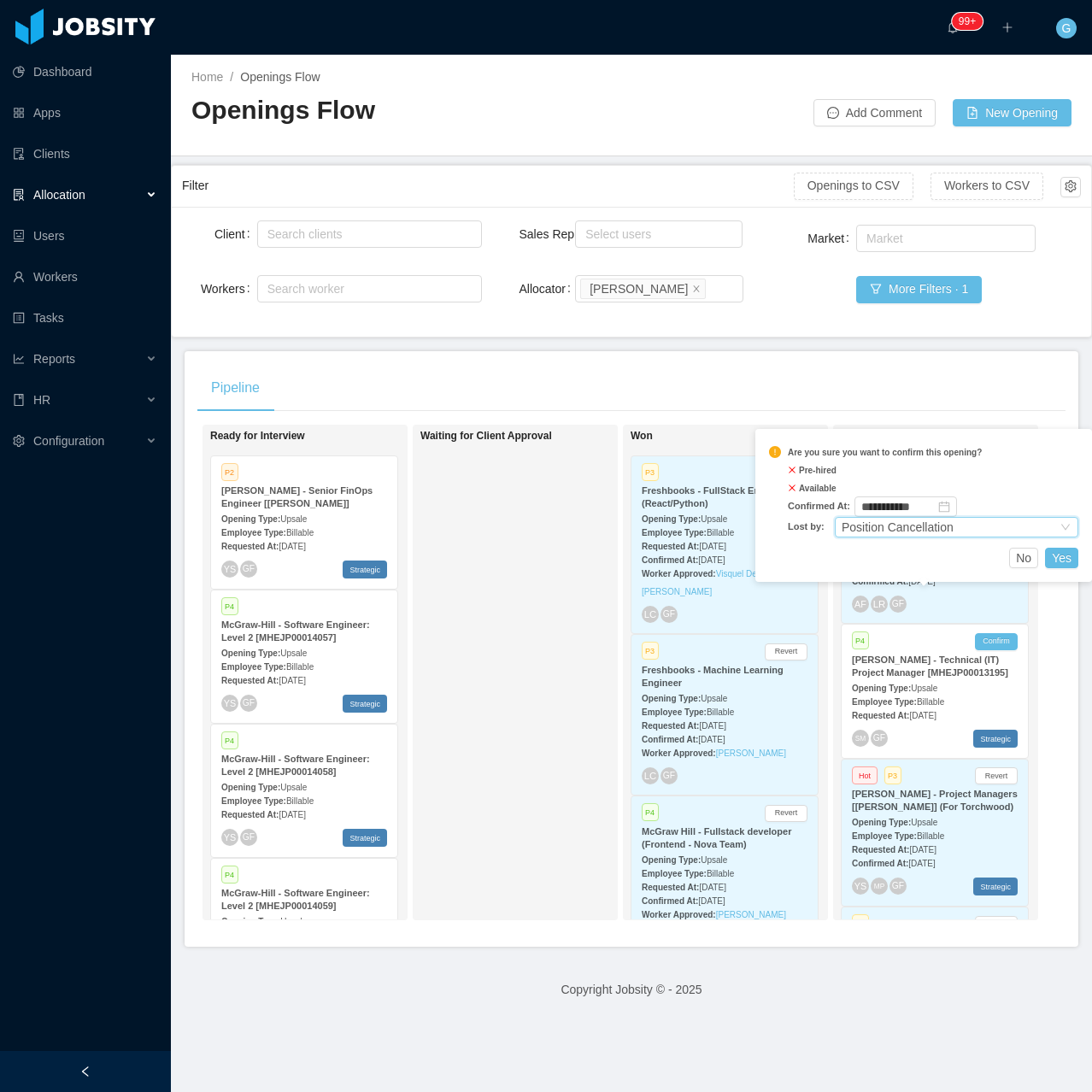
click at [891, 528] on div "Position Cancellation" at bounding box center [898, 527] width 111 height 19
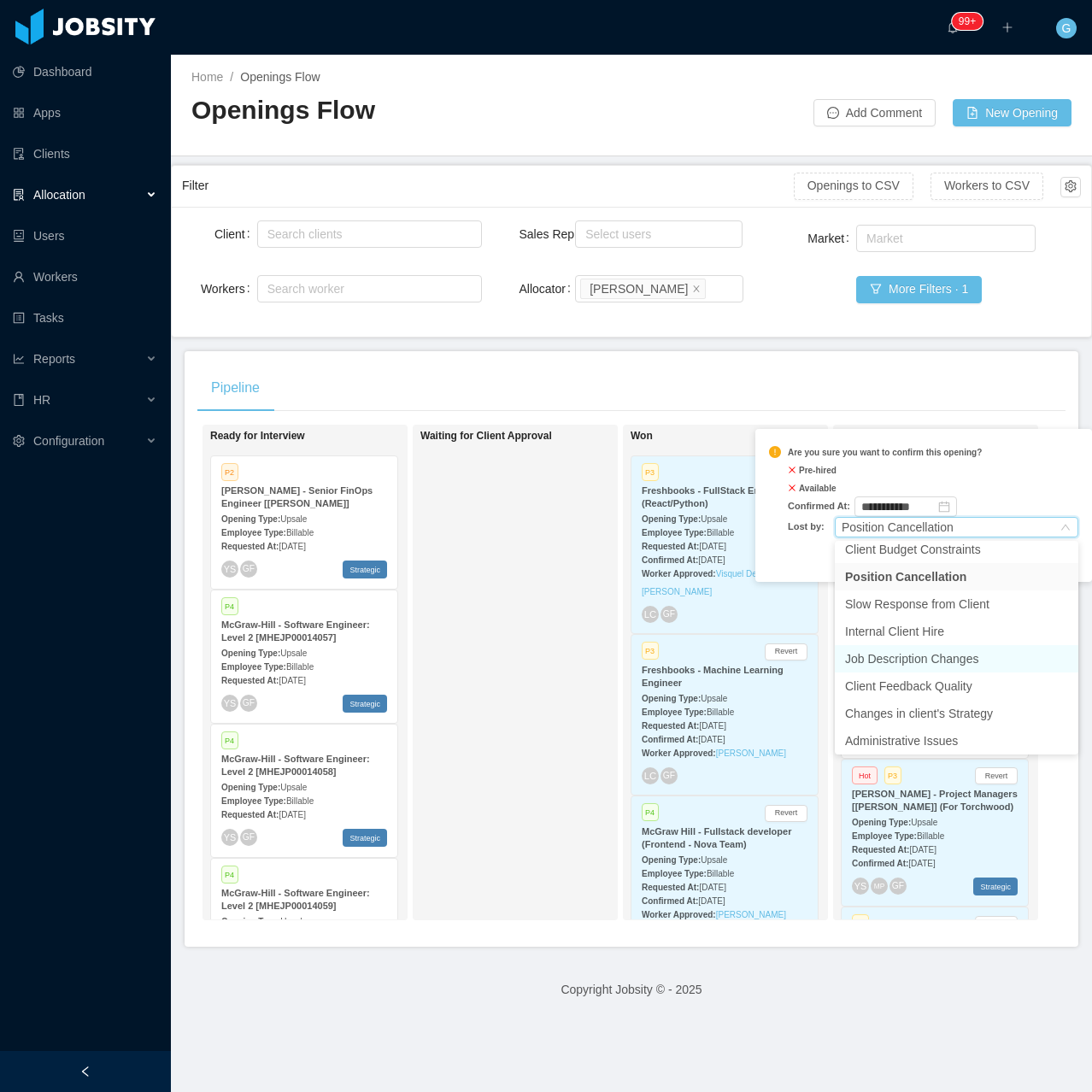
scroll to position [121, 0]
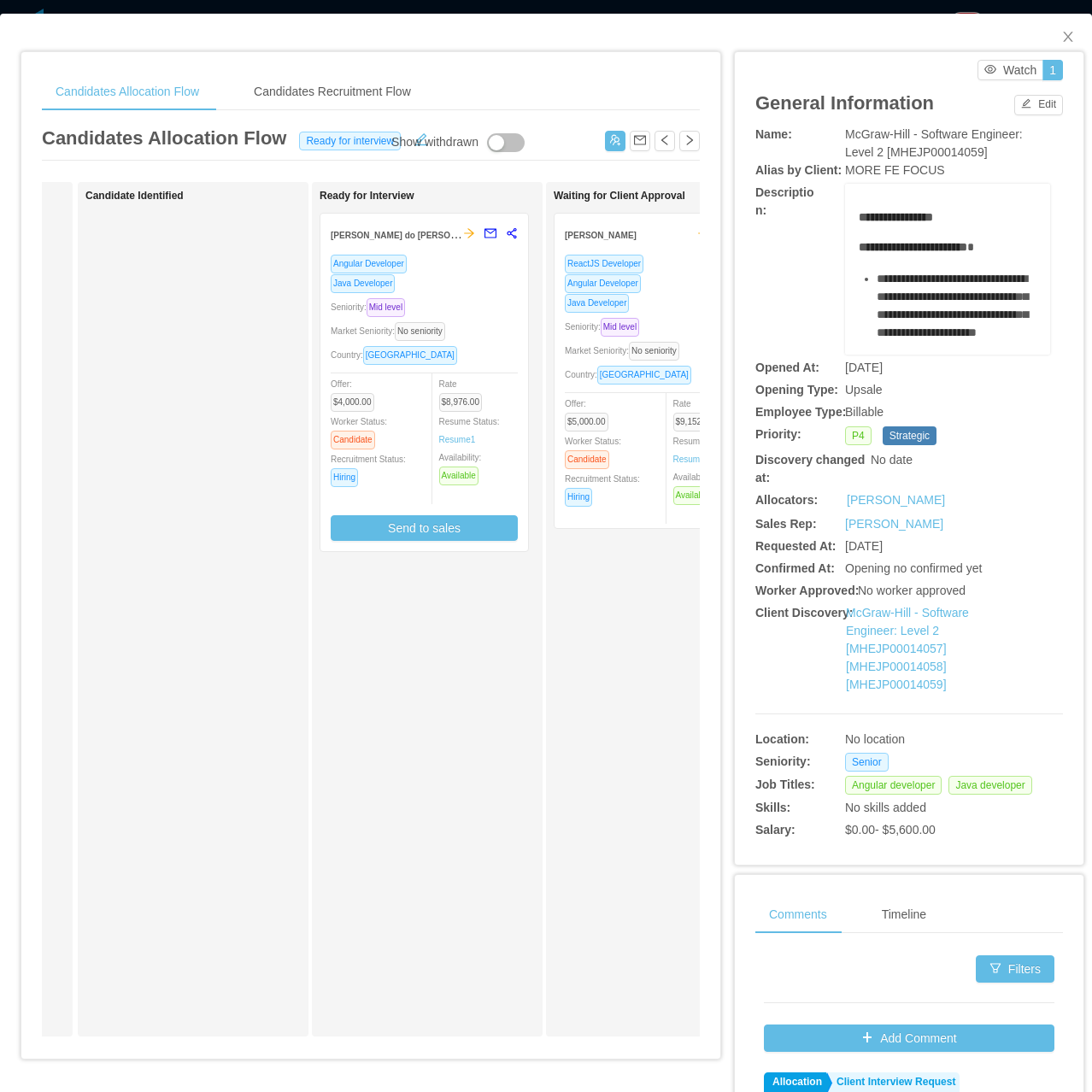
scroll to position [0, 476]
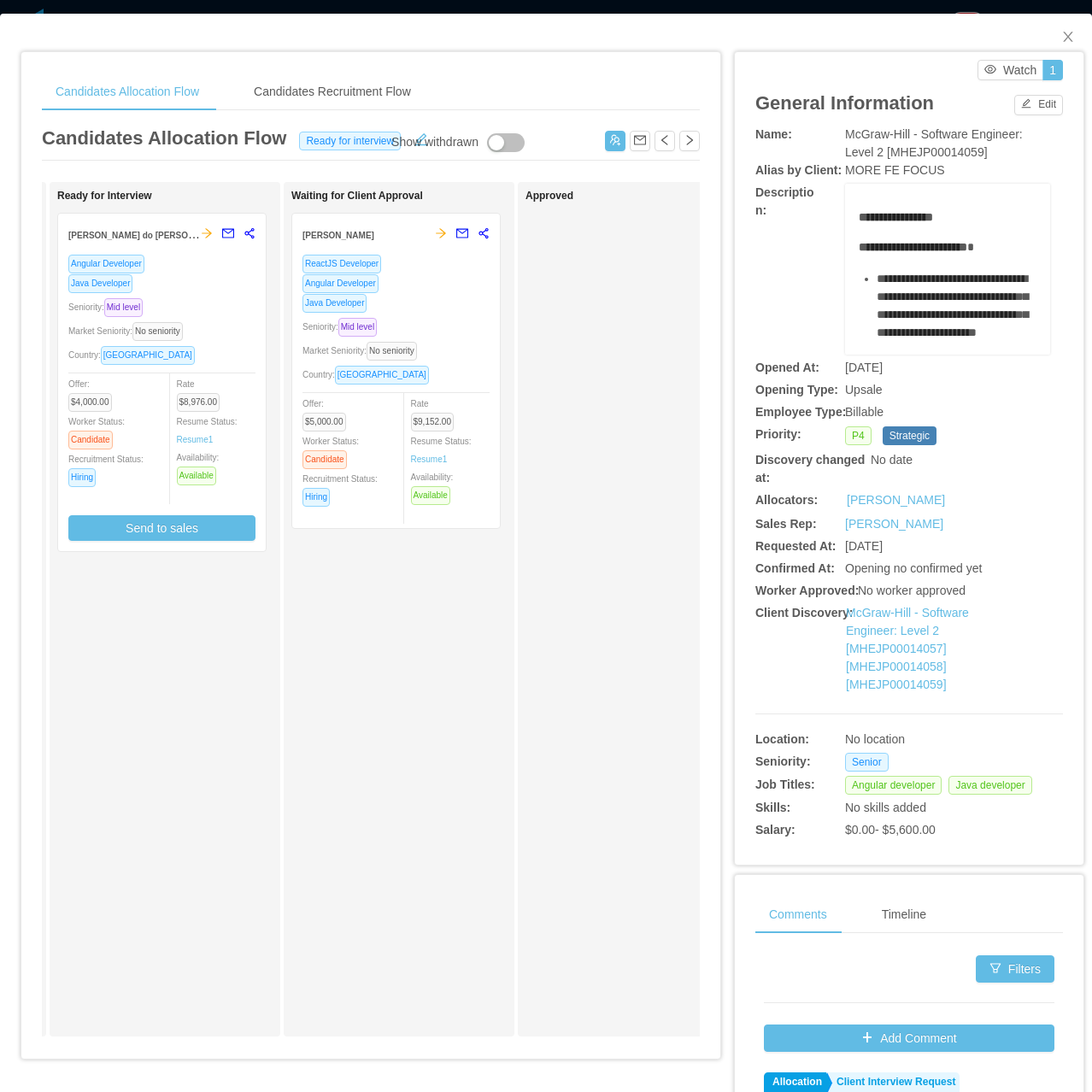
click at [409, 328] on div "Seniority: Mid level" at bounding box center [396, 327] width 187 height 20
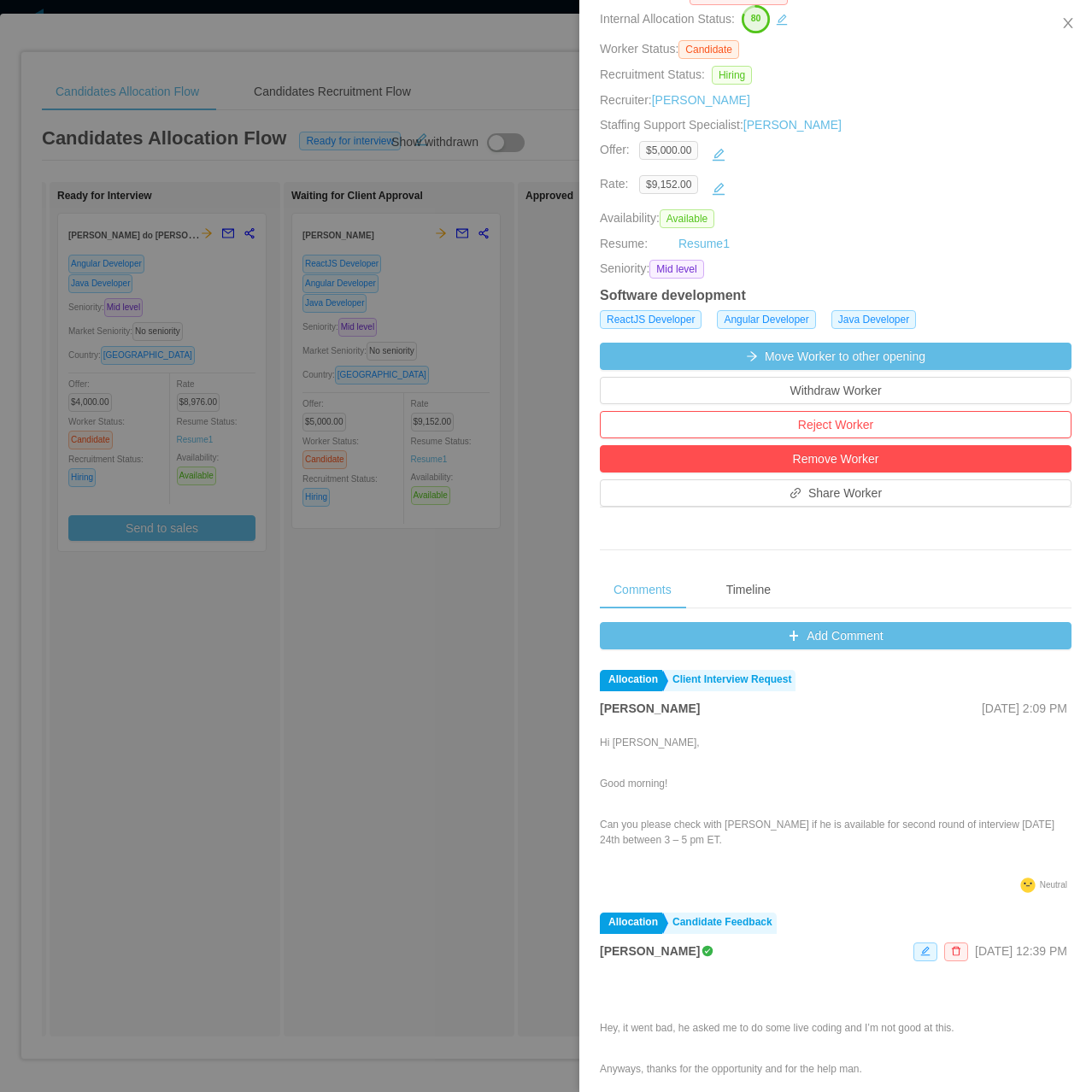
scroll to position [300, 0]
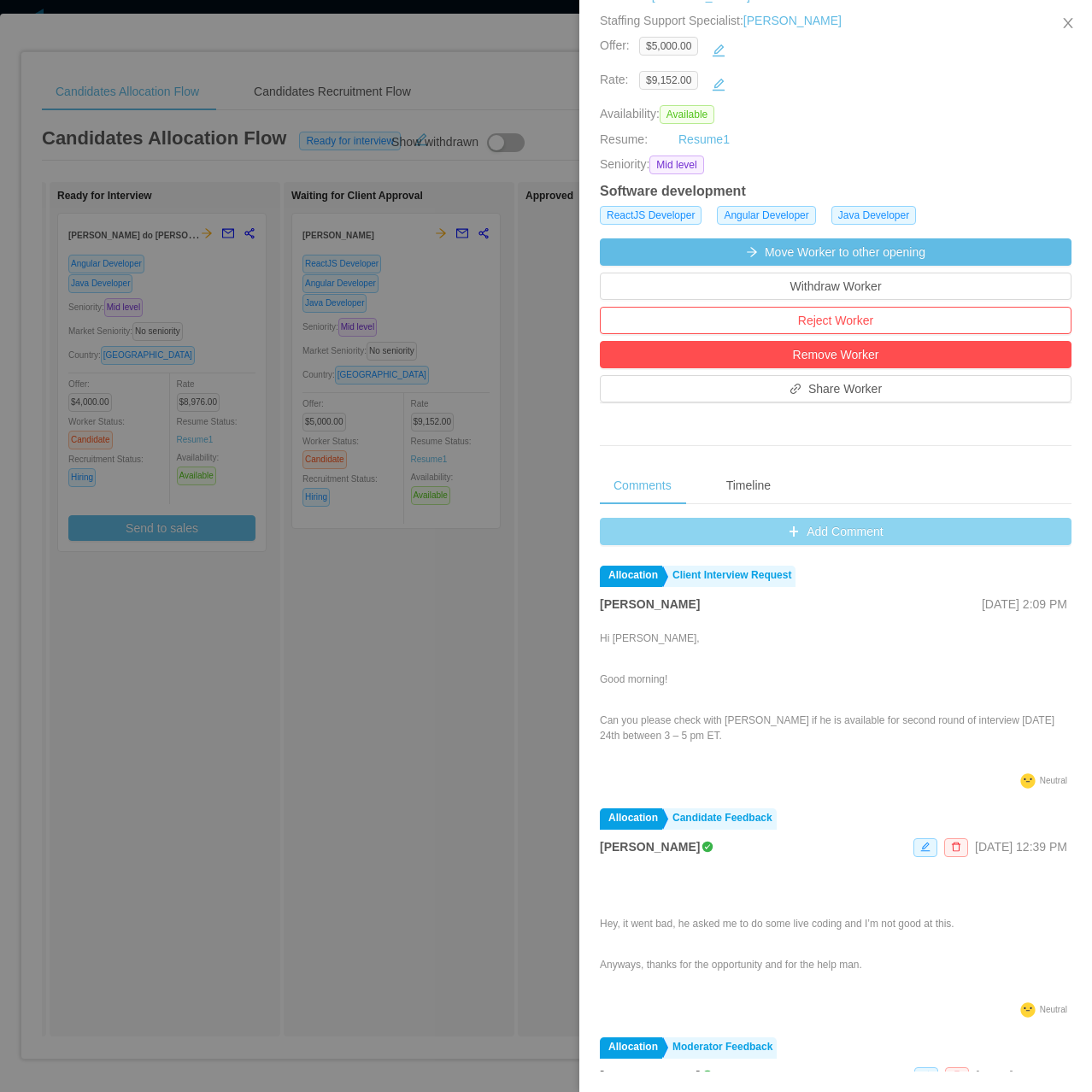
click at [830, 539] on button "Add Comment" at bounding box center [836, 531] width 472 height 27
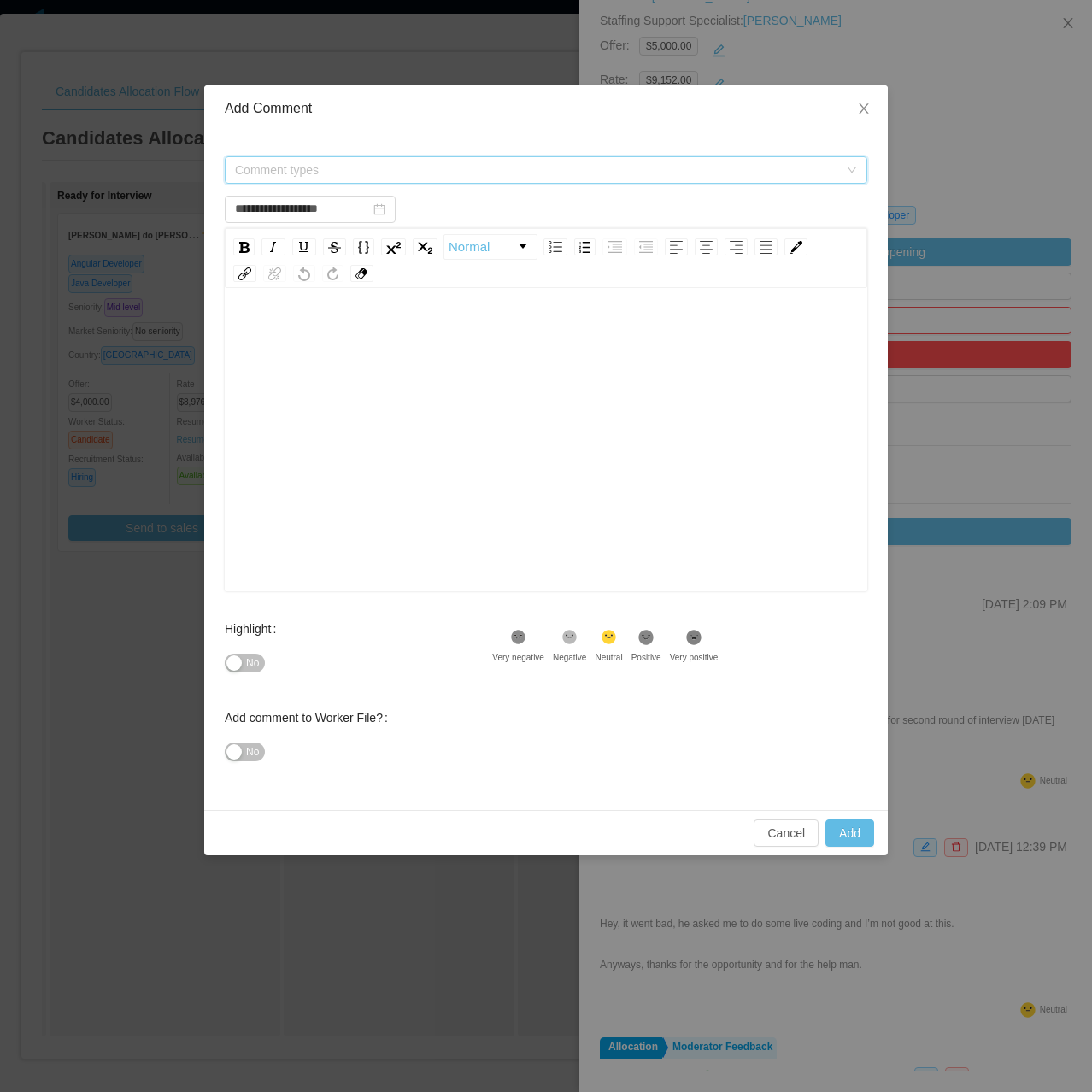
click at [313, 160] on span "Comment types" at bounding box center [541, 170] width 611 height 26
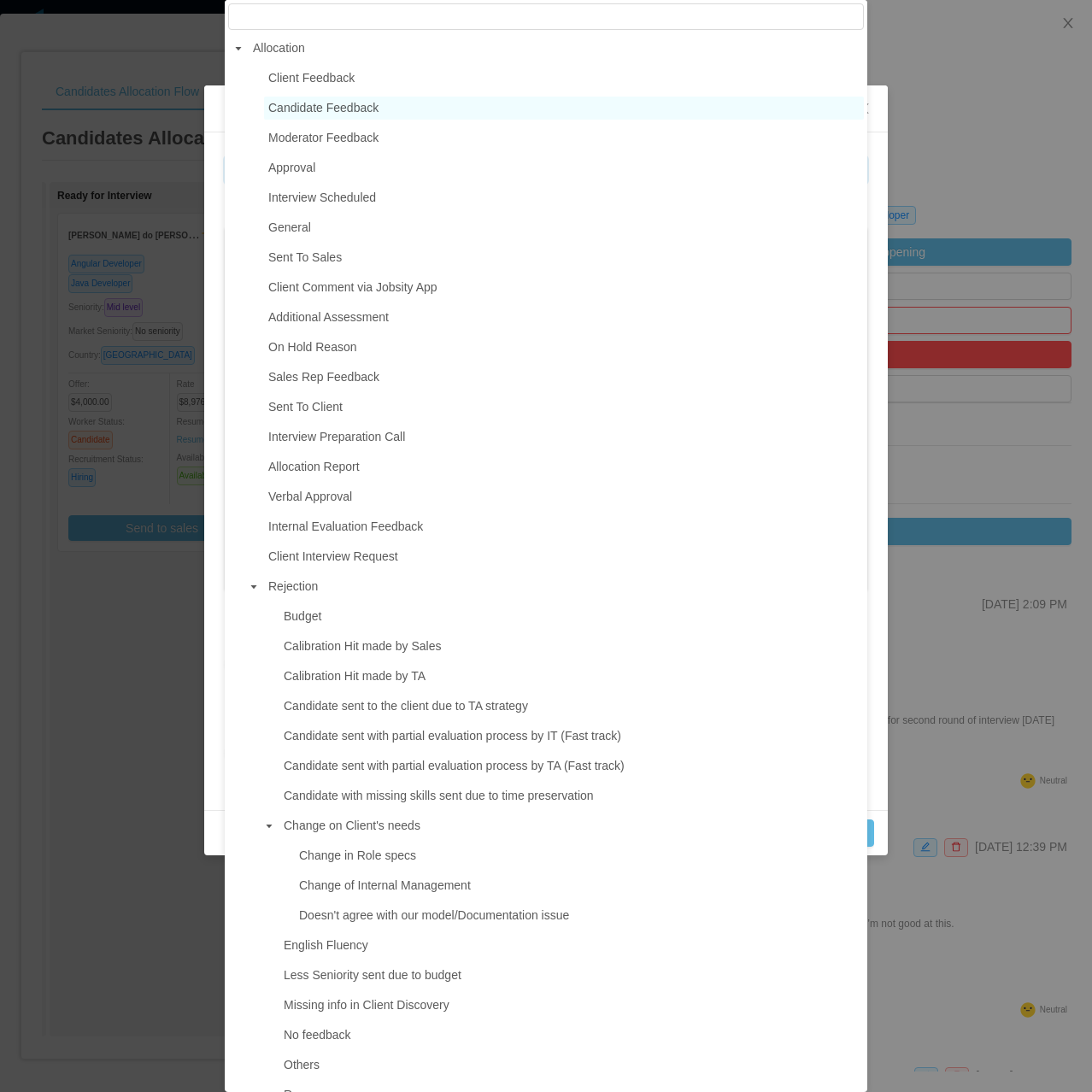
click at [311, 109] on span "Candidate Feedback" at bounding box center [324, 108] width 110 height 14
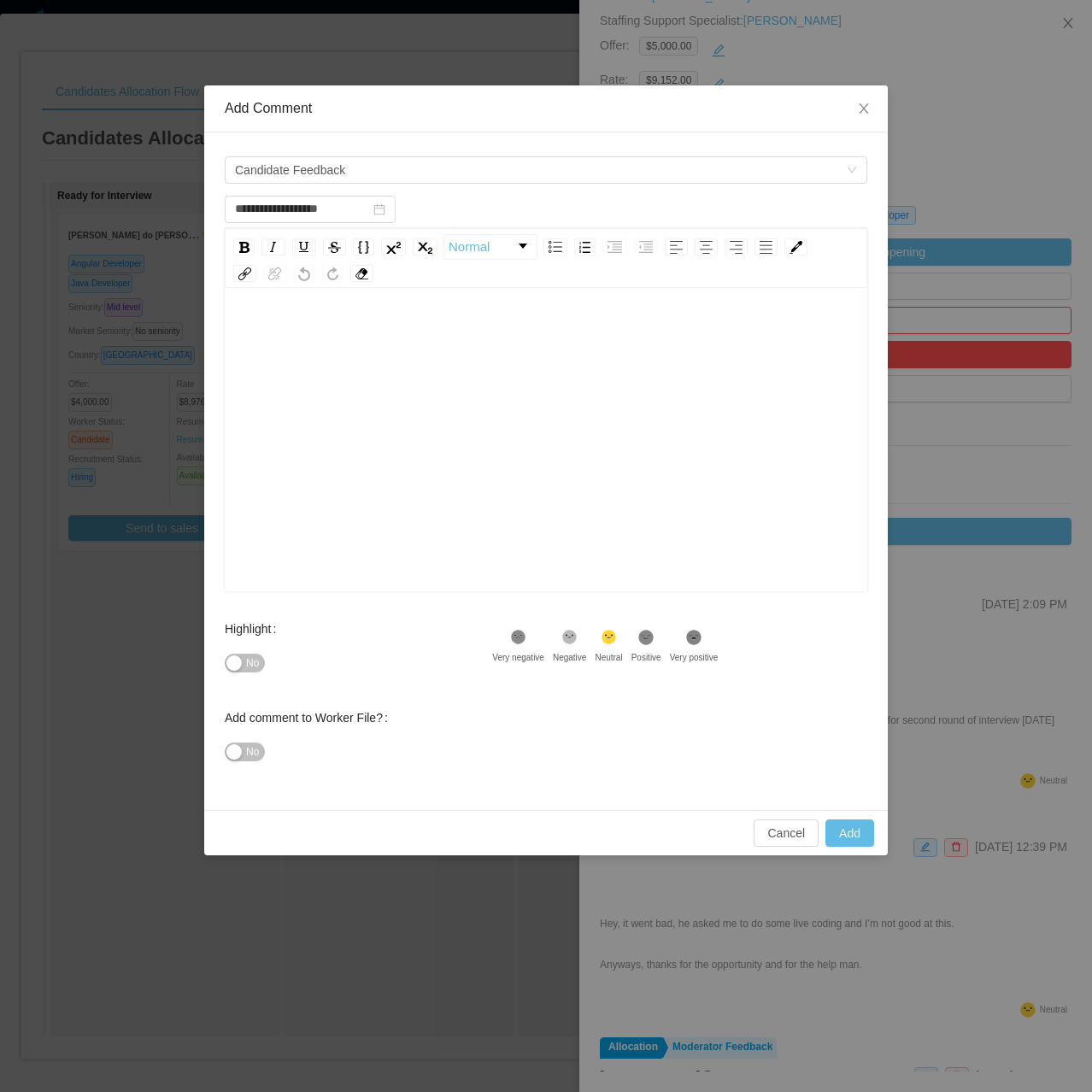
click at [298, 133] on div "**********" at bounding box center [546, 471] width 684 height 678
click at [323, 175] on span "Candidate Feedback" at bounding box center [290, 170] width 110 height 26
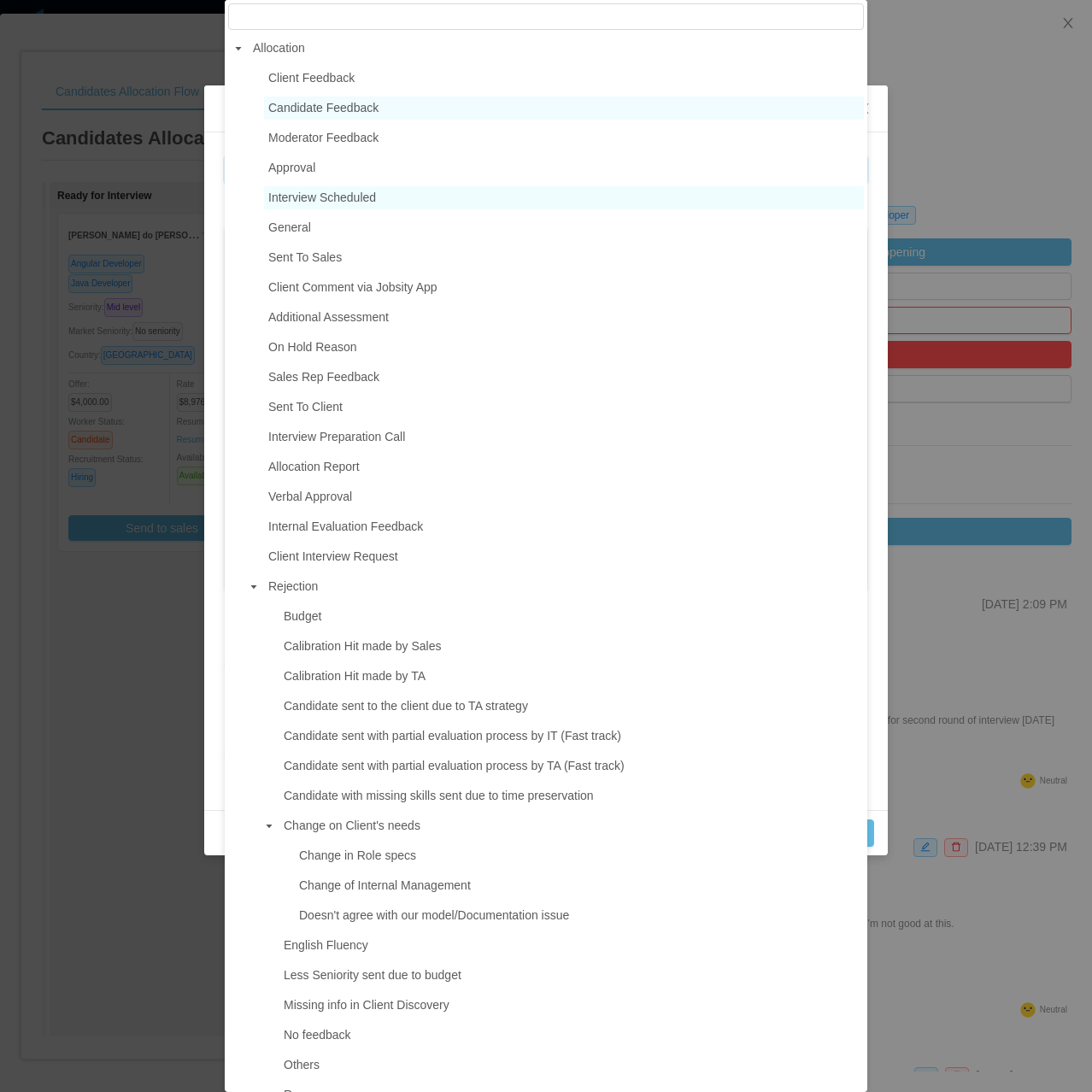
click at [322, 202] on span "Interview Scheduled" at bounding box center [323, 197] width 108 height 14
type input "**********"
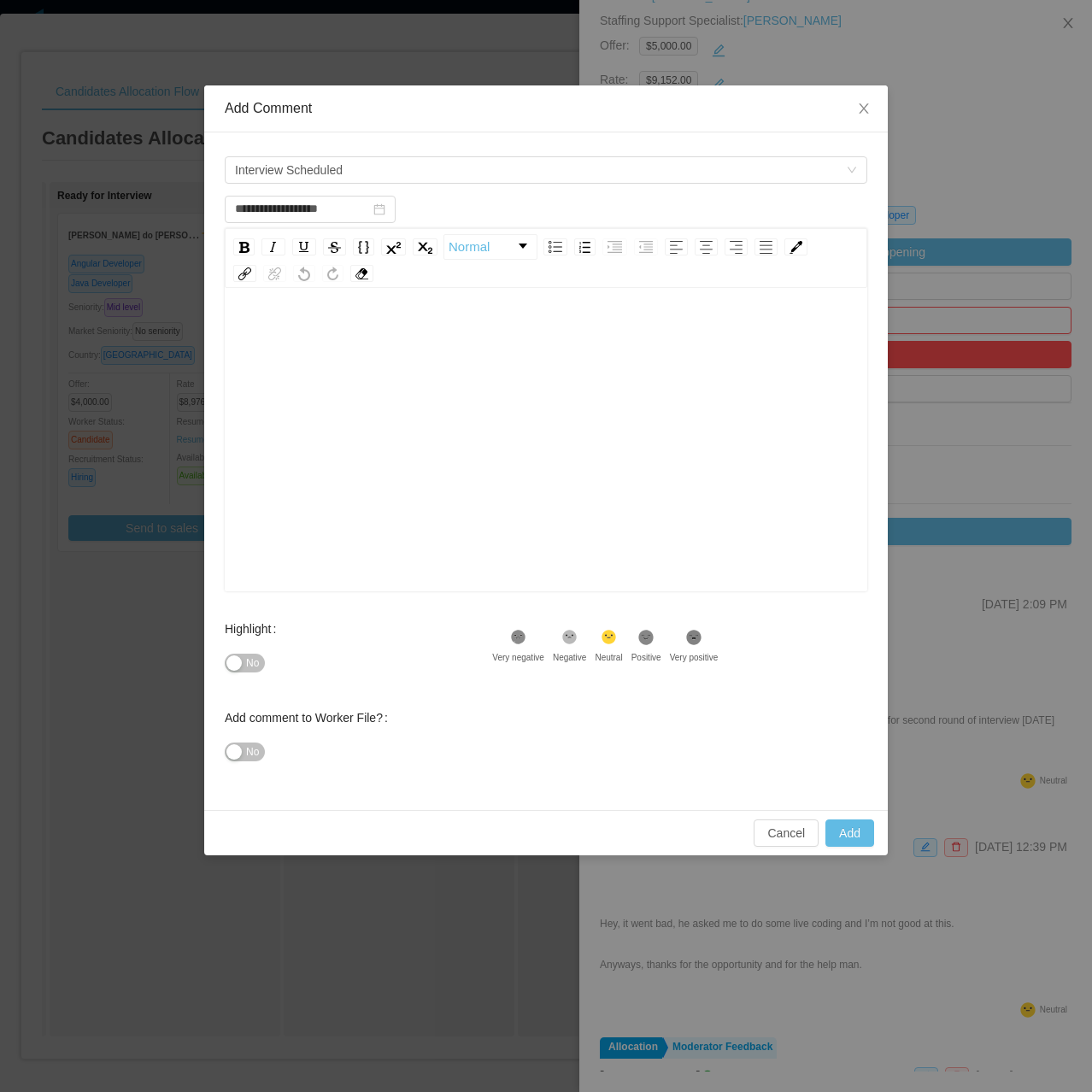
click at [331, 335] on div "rdw-editor" at bounding box center [546, 333] width 616 height 34
paste div "rdw-editor"
click at [238, 331] on span "**********" at bounding box center [321, 334] width 166 height 12
click at [475, 332] on span "**********" at bounding box center [356, 334] width 237 height 12
click at [475, 340] on span "**********" at bounding box center [356, 334] width 237 height 12
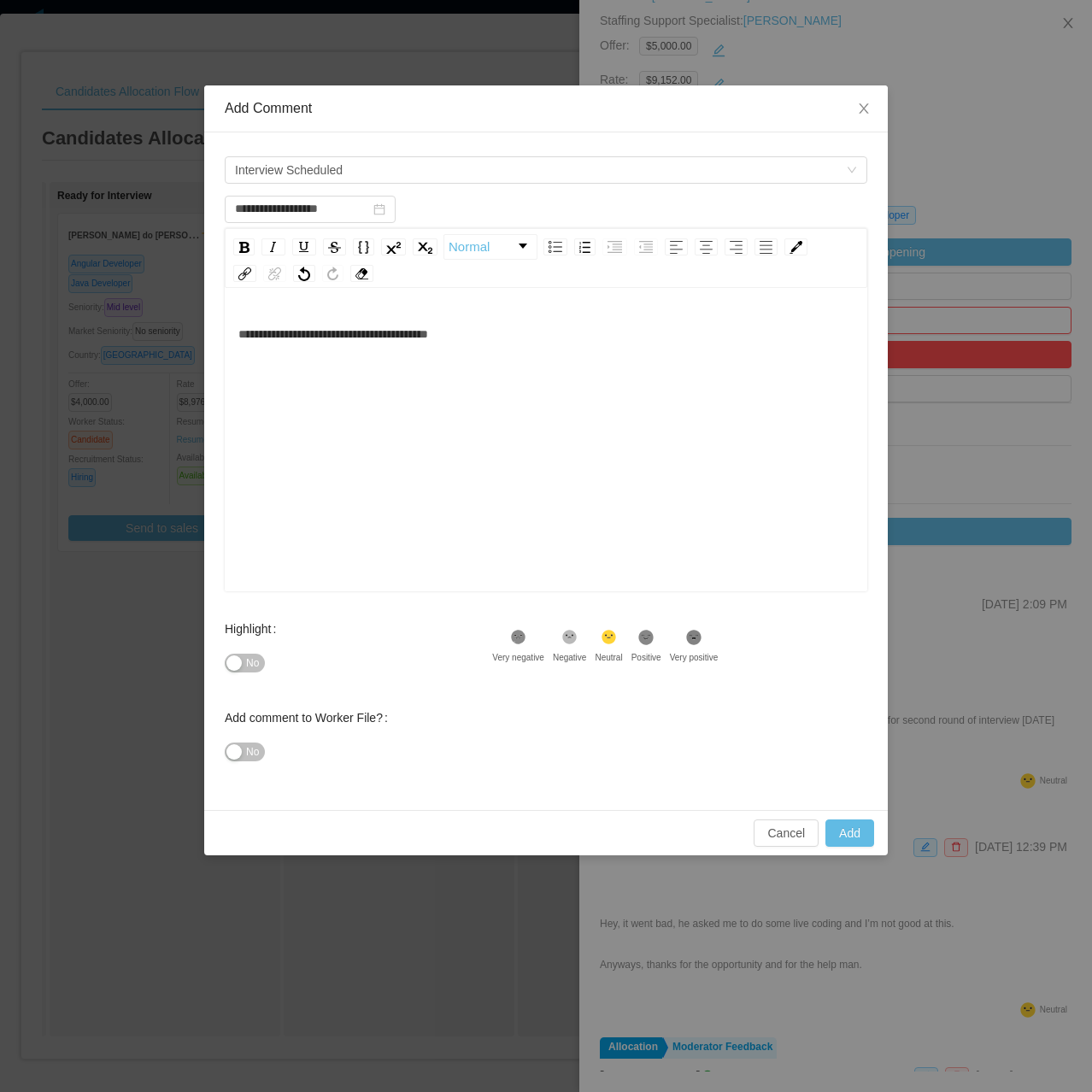
click at [266, 665] on div "No" at bounding box center [358, 663] width 268 height 34
click at [250, 661] on span "No" at bounding box center [252, 663] width 13 height 17
click at [846, 831] on button "Add" at bounding box center [849, 832] width 49 height 27
type input "**********"
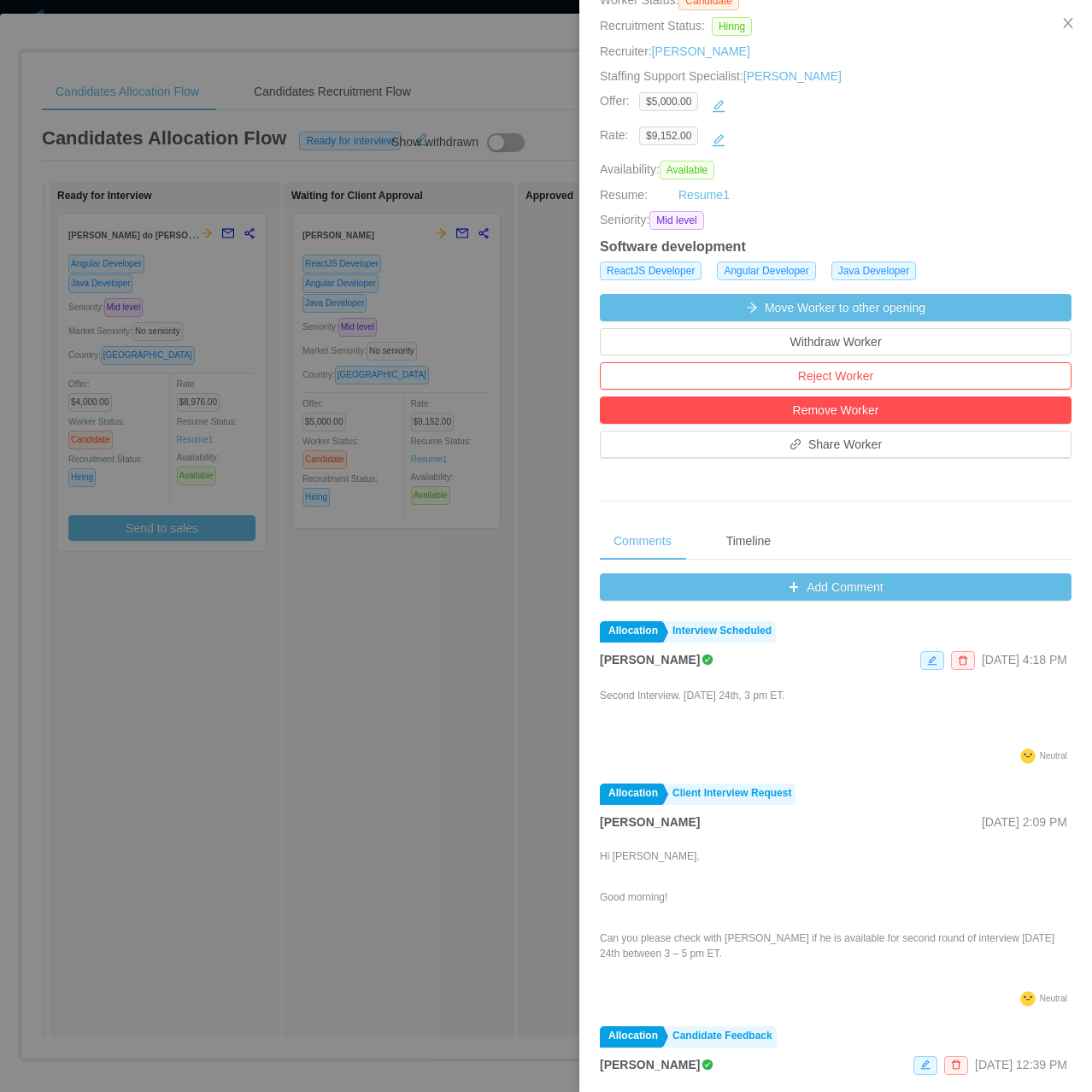
scroll to position [0, 0]
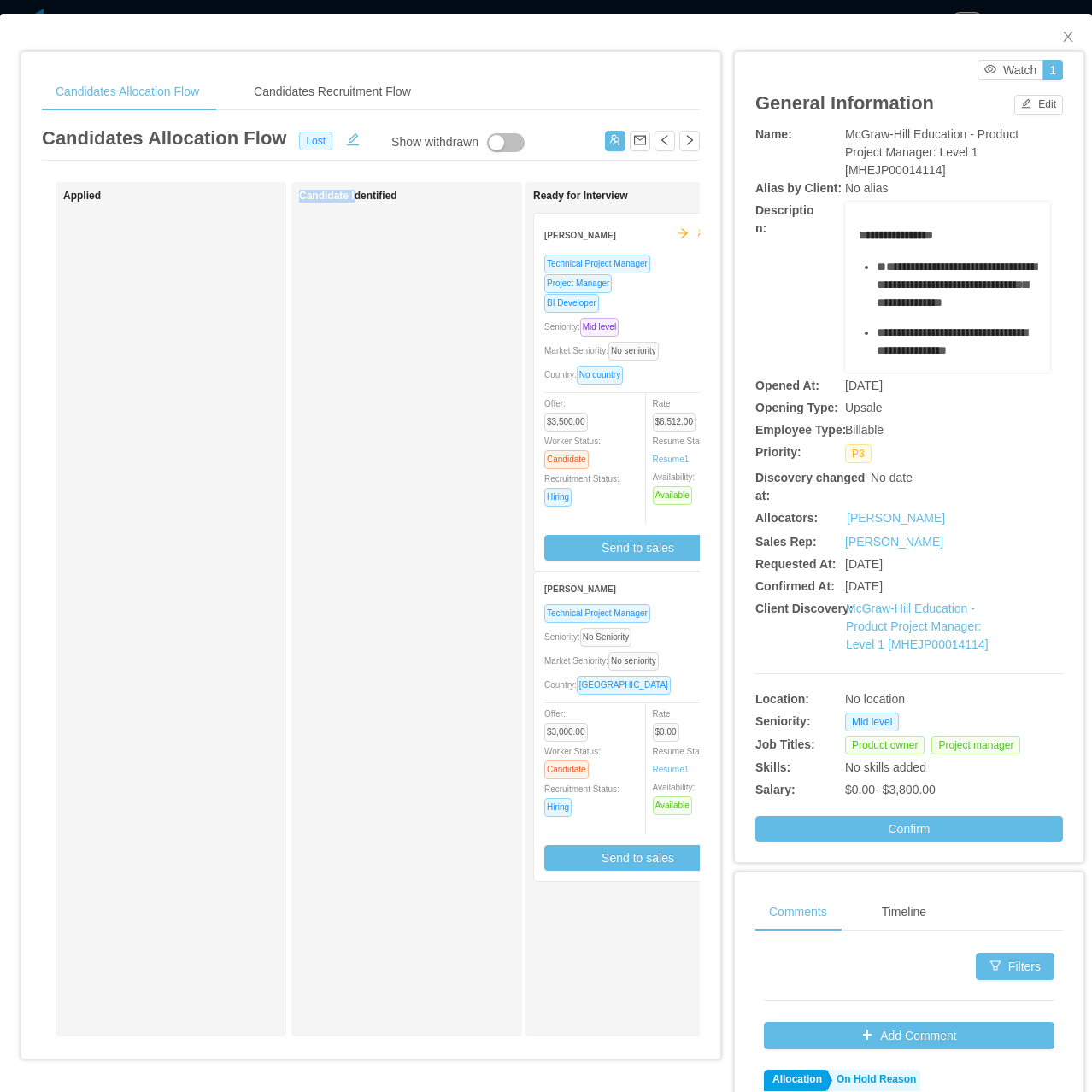
drag, startPoint x: 209, startPoint y: 1049, endPoint x: 354, endPoint y: 1057, distance: 145.2
click at [354, 1050] on div "Applied Candidate Identified Ready for Interview [PERSON_NAME] Technical Projec…" at bounding box center [370, 616] width 658 height 868
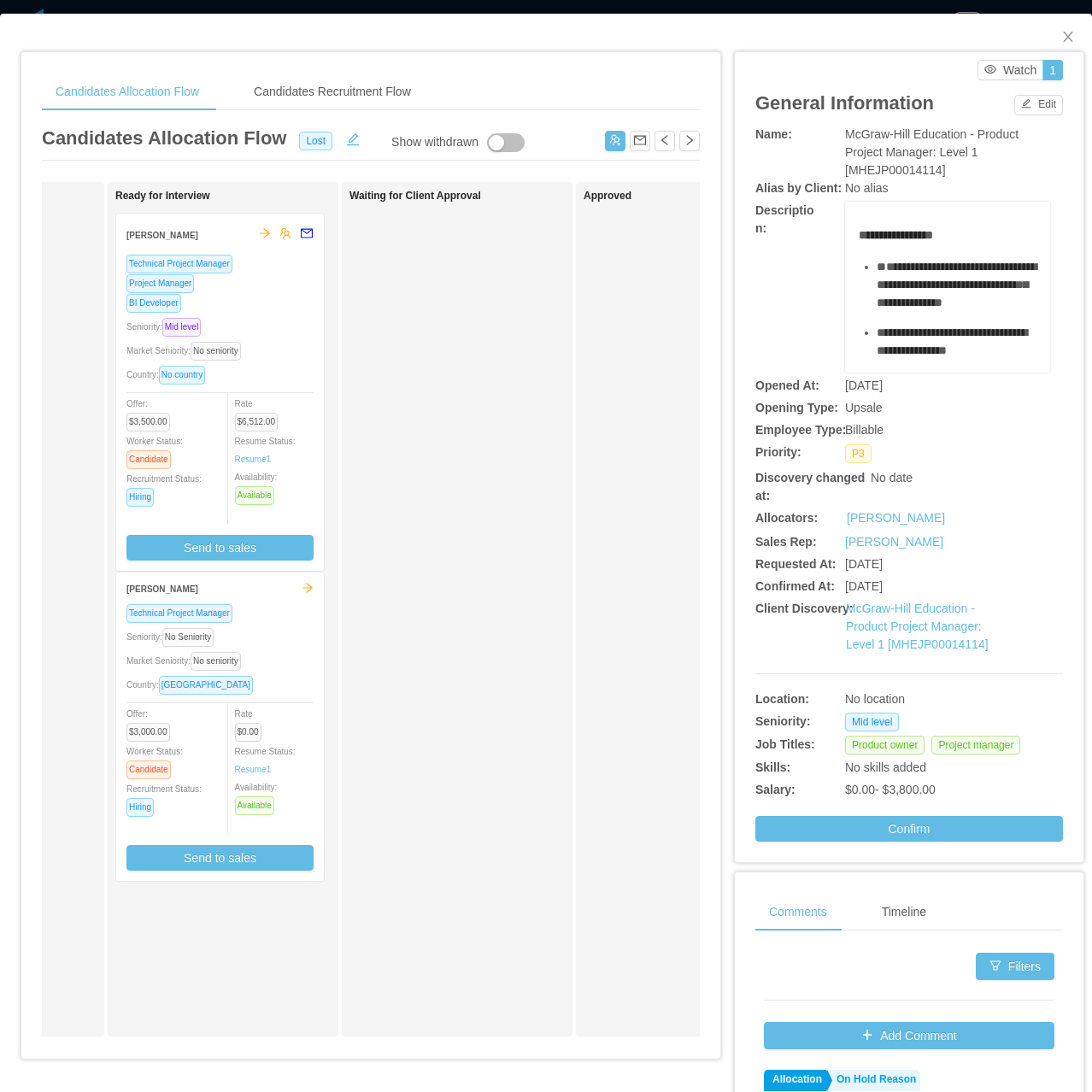
scroll to position [0, 441]
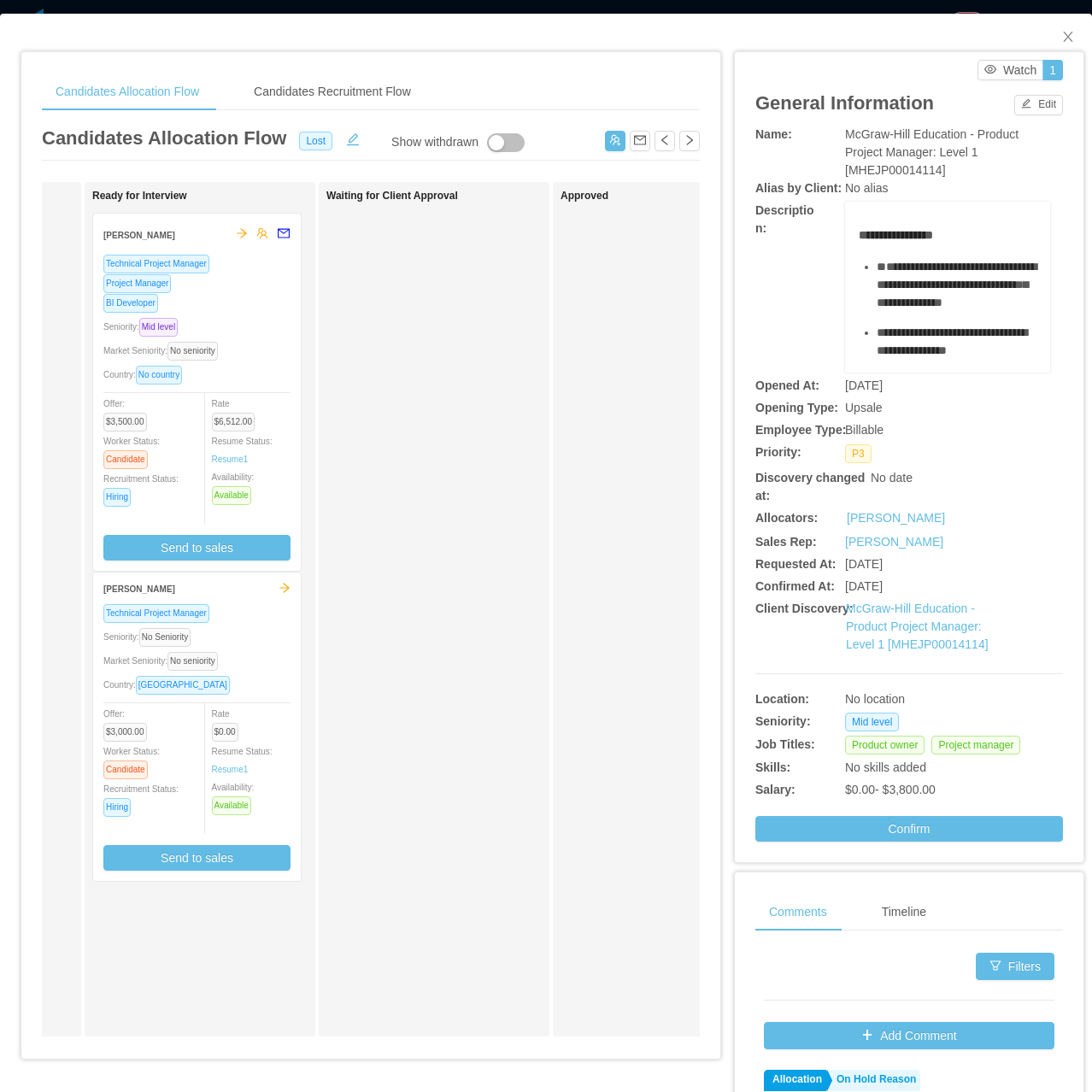
click at [1006, 536] on div "Sales Rep: [PERSON_NAME]" at bounding box center [909, 543] width 308 height 18
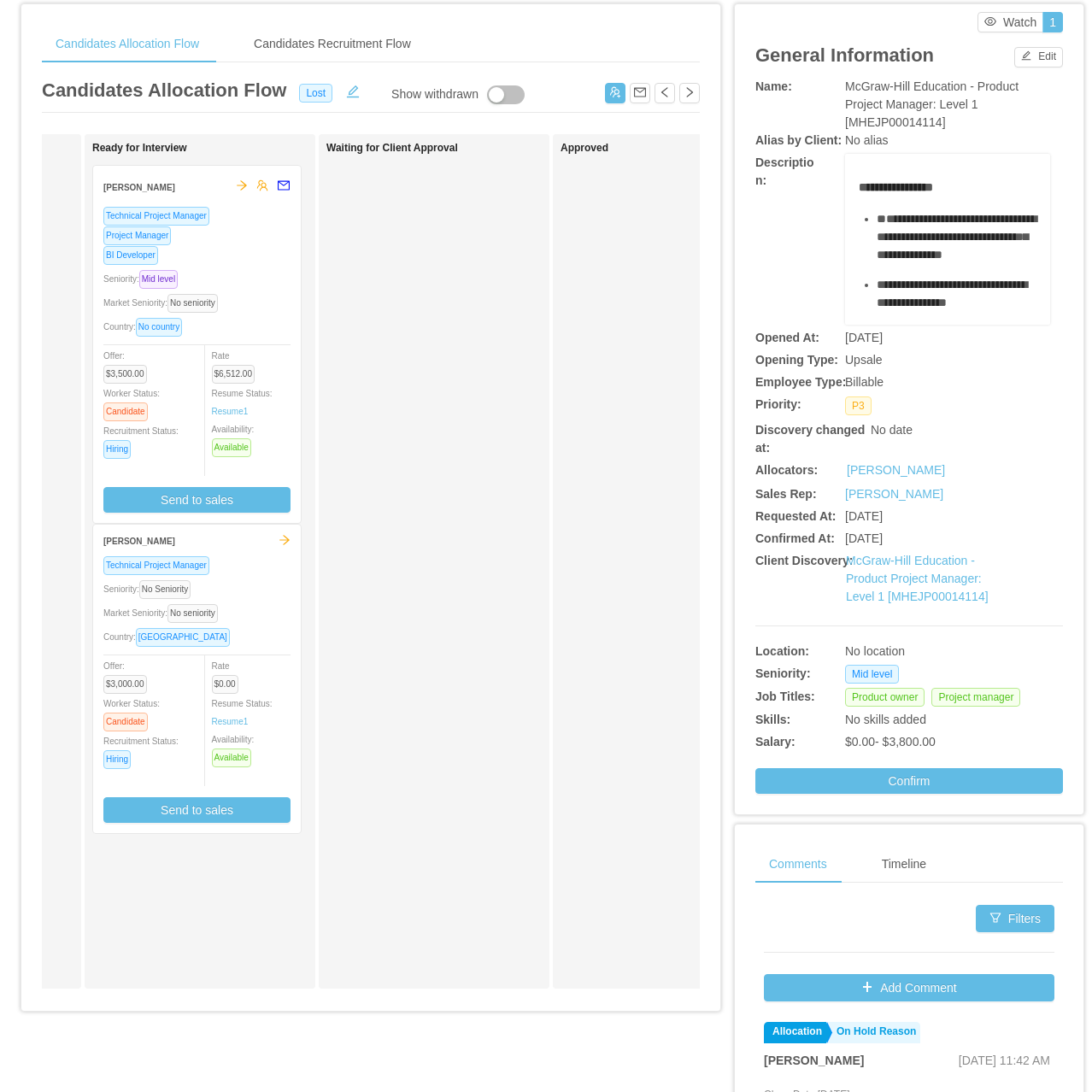
scroll to position [35, 0]
